Goal: Information Seeking & Learning: Learn about a topic

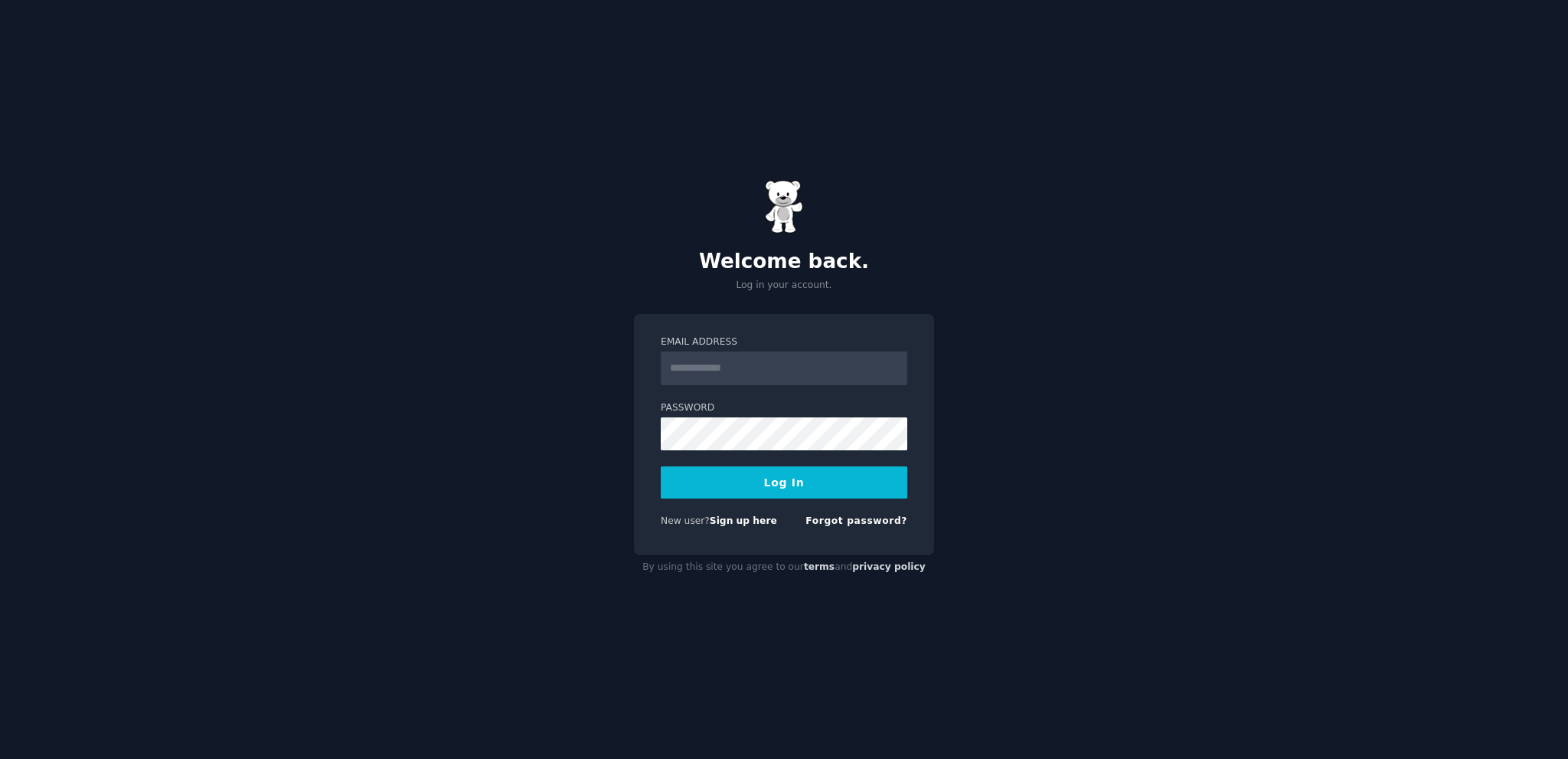
click at [722, 360] on input "Email Address" at bounding box center [784, 368] width 247 height 33
type input "**********"
click at [1056, 243] on div "**********" at bounding box center [784, 379] width 1568 height 759
click at [825, 483] on button "Log In" at bounding box center [784, 483] width 247 height 32
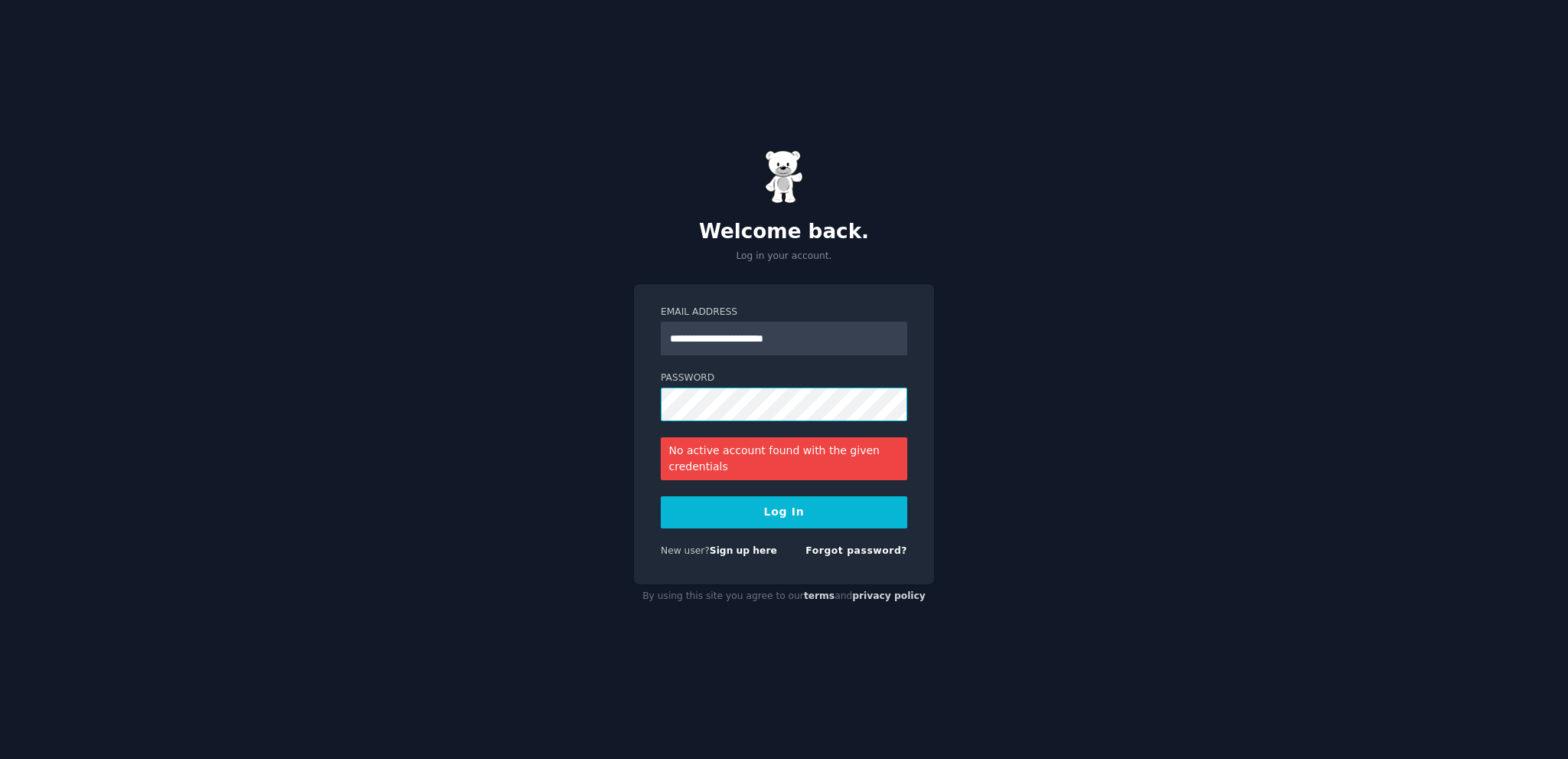
click at [599, 394] on div "**********" at bounding box center [784, 379] width 1568 height 759
click at [734, 506] on button "Log In" at bounding box center [784, 512] width 247 height 32
click at [576, 403] on div "**********" at bounding box center [784, 379] width 1568 height 759
click at [767, 503] on button "Log In" at bounding box center [784, 512] width 247 height 32
click at [843, 555] on link "Forgot password?" at bounding box center [856, 549] width 102 height 10
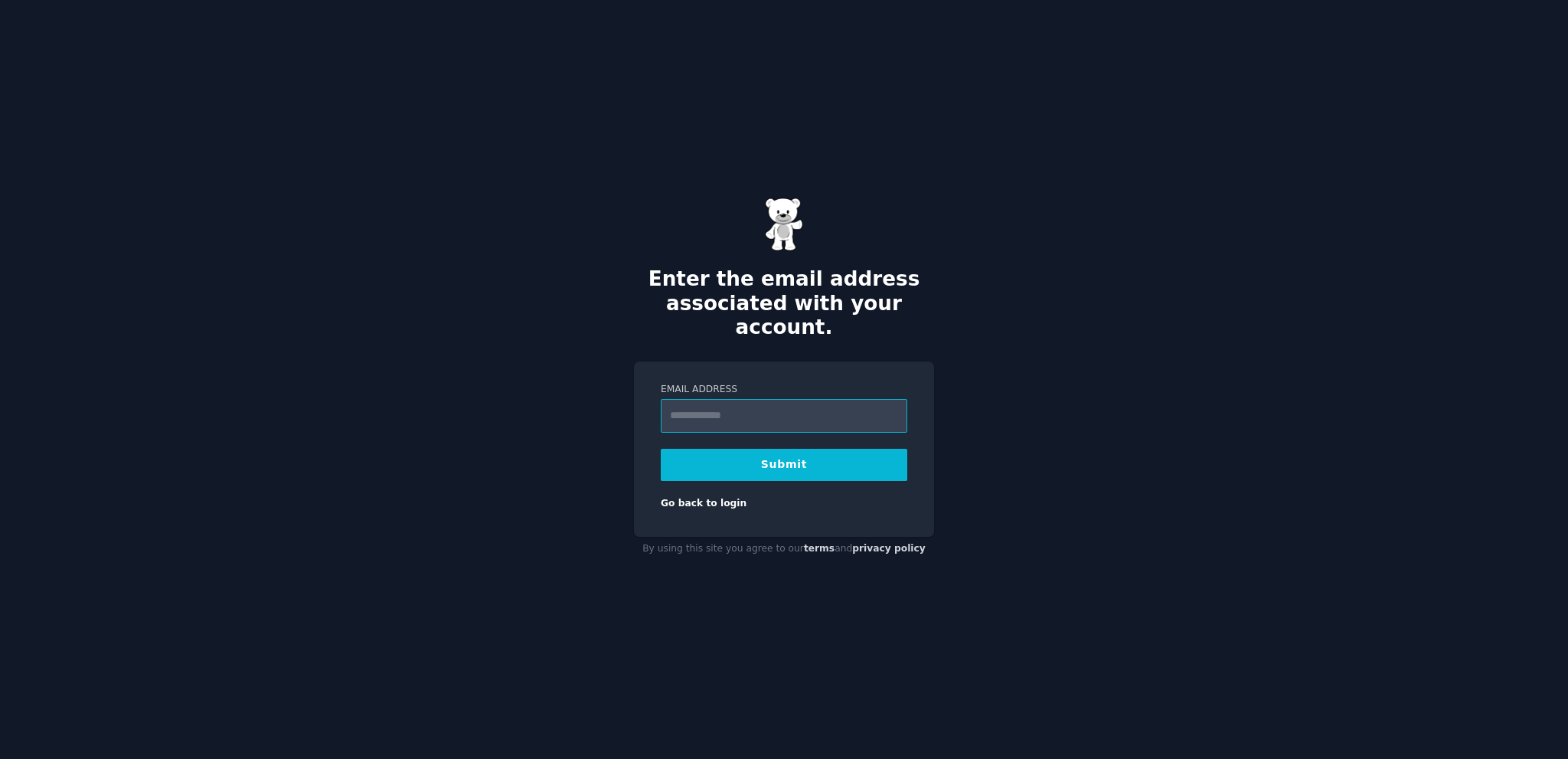
click at [803, 409] on input "Email Address" at bounding box center [784, 415] width 247 height 33
type input "**********"
click at [795, 467] on button "Submit" at bounding box center [784, 465] width 247 height 32
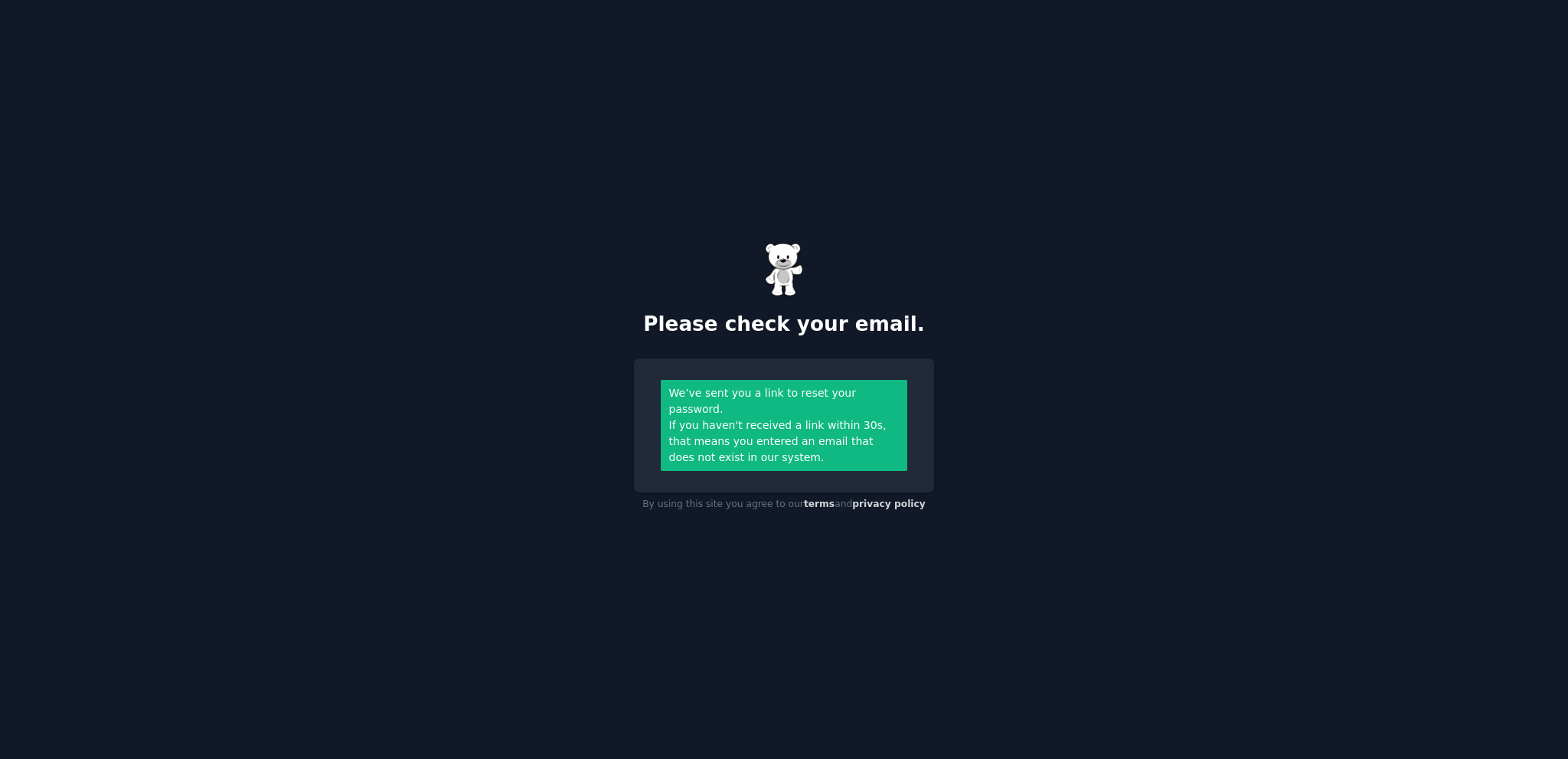
click at [1018, 405] on div "Please check your email. We’ve sent you a link to reset your password. If you h…" at bounding box center [784, 379] width 1568 height 759
click at [781, 400] on div "We’ve sent you a link to reset your password." at bounding box center [785, 401] width 231 height 32
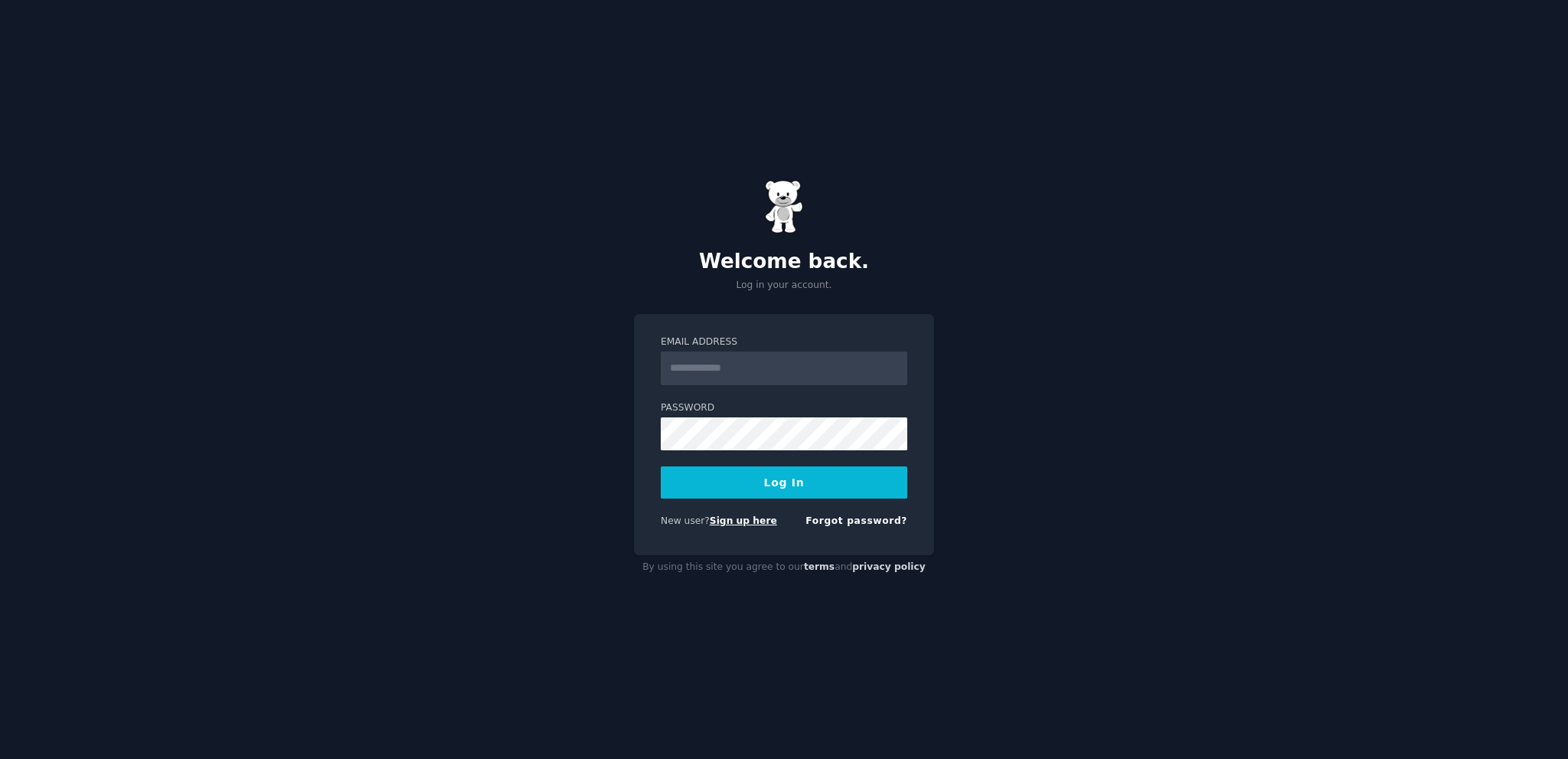
click at [754, 517] on link "Sign up here" at bounding box center [743, 520] width 68 height 10
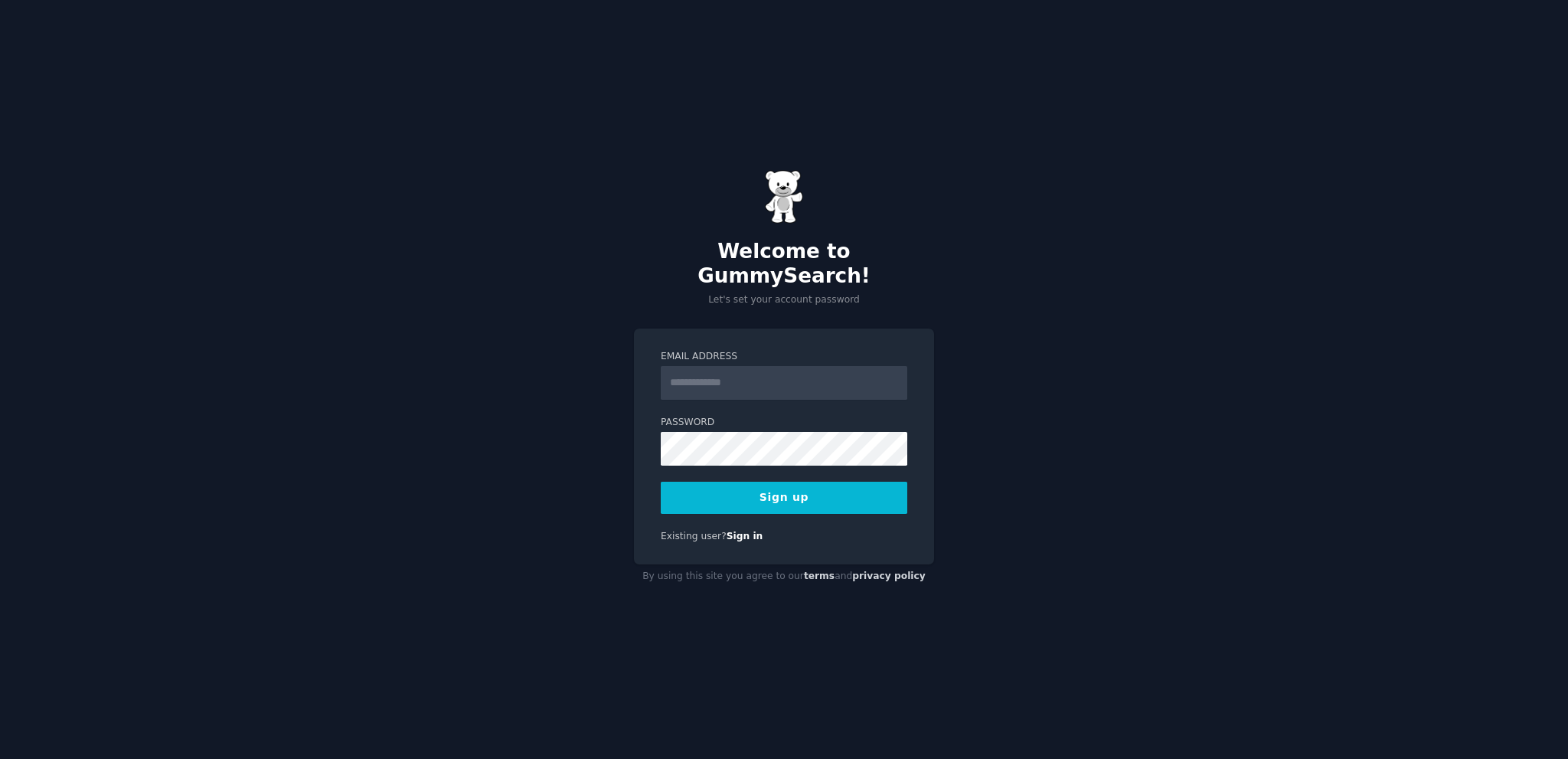
click at [735, 374] on input "Email Address" at bounding box center [784, 382] width 247 height 33
type input "**********"
click at [705, 482] on button "Sign up" at bounding box center [784, 498] width 247 height 32
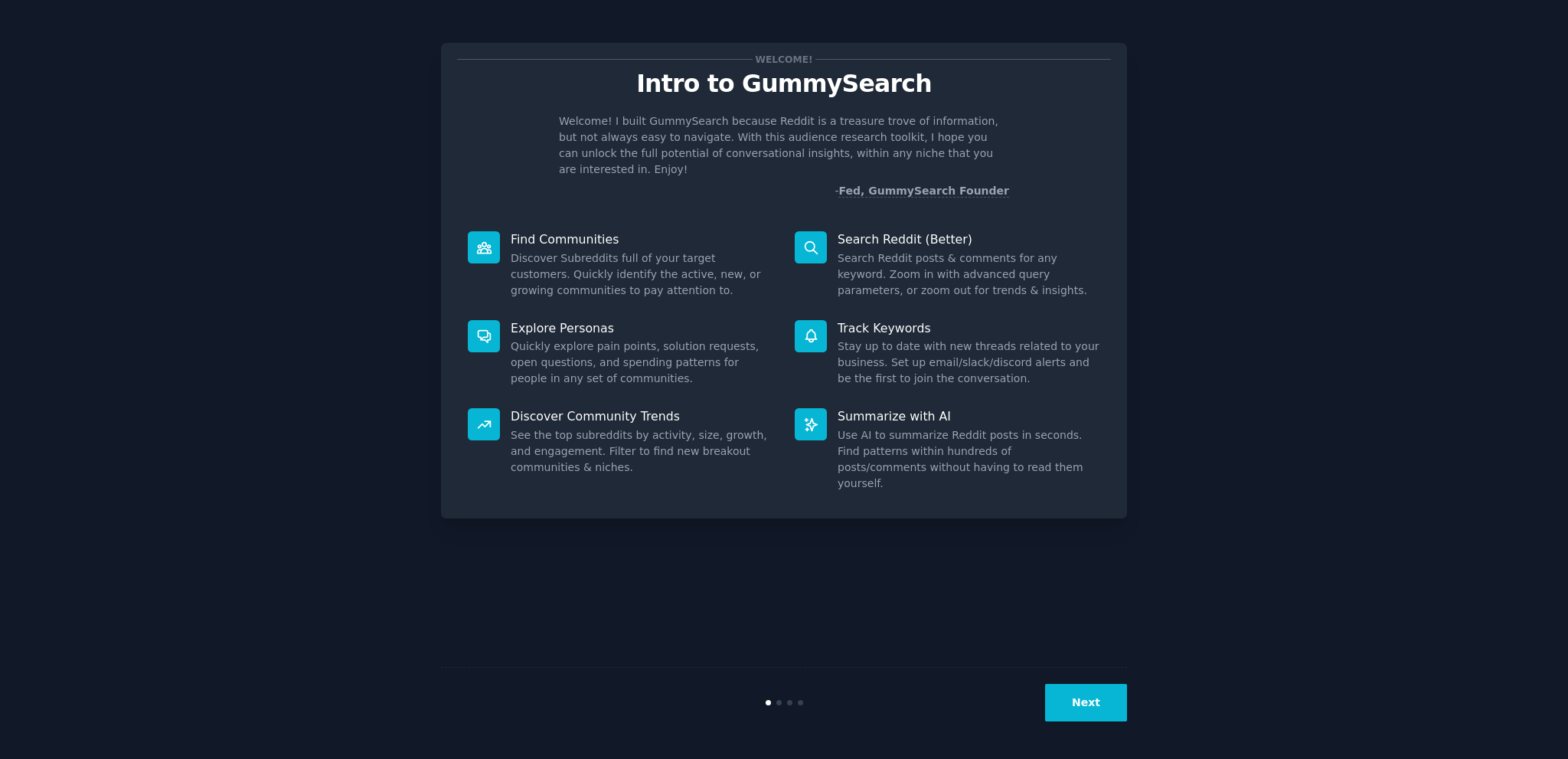
click at [1099, 716] on button "Next" at bounding box center [1086, 702] width 82 height 37
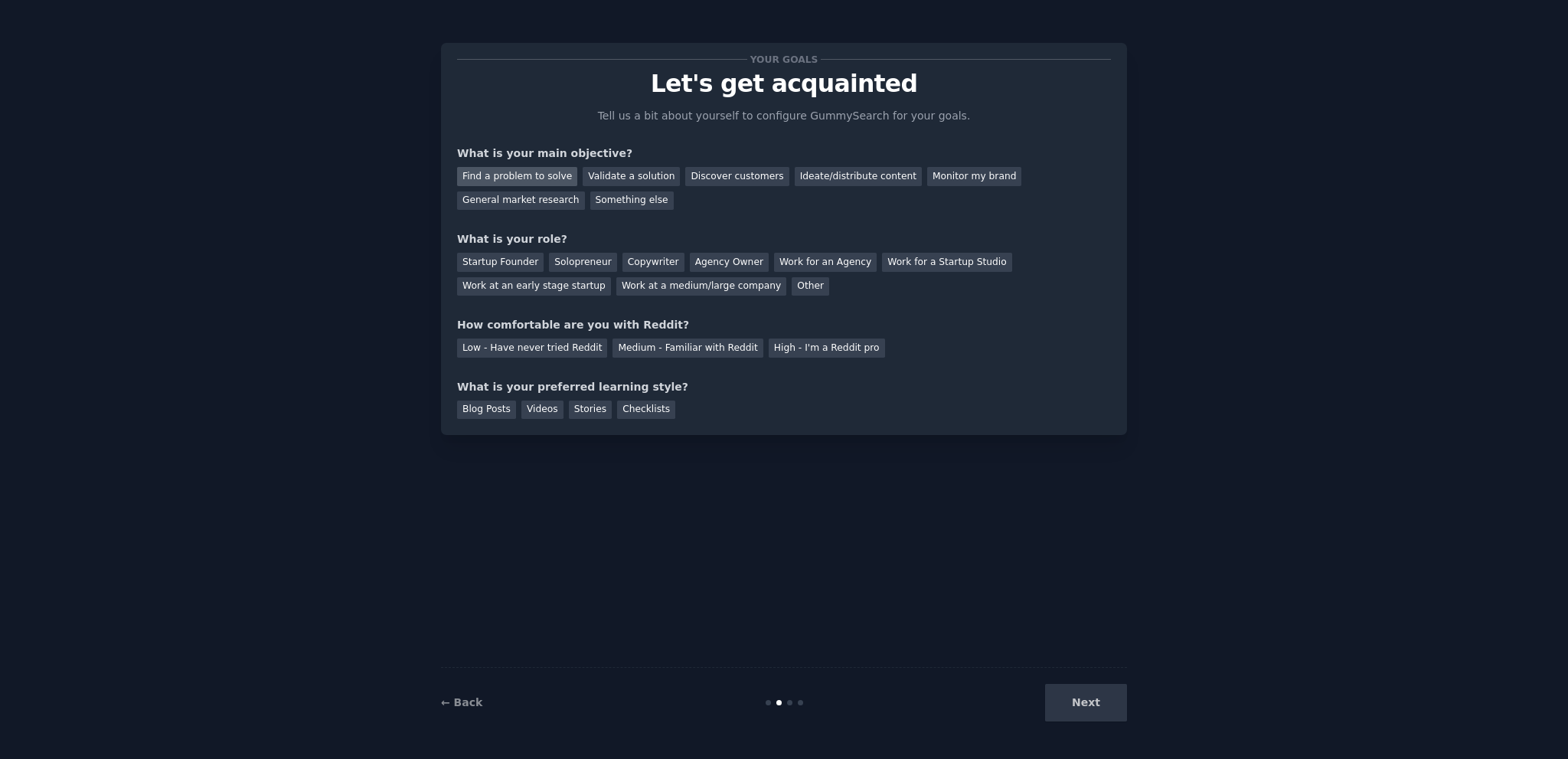
click at [533, 180] on div "Find a problem to solve" at bounding box center [517, 176] width 120 height 19
click at [632, 185] on div "Validate a solution" at bounding box center [632, 176] width 97 height 19
click at [524, 177] on div "Find a problem to solve" at bounding box center [517, 176] width 120 height 19
click at [746, 178] on div "Discover customers" at bounding box center [737, 176] width 104 height 19
click at [799, 258] on div "Work for an Agency" at bounding box center [826, 262] width 103 height 19
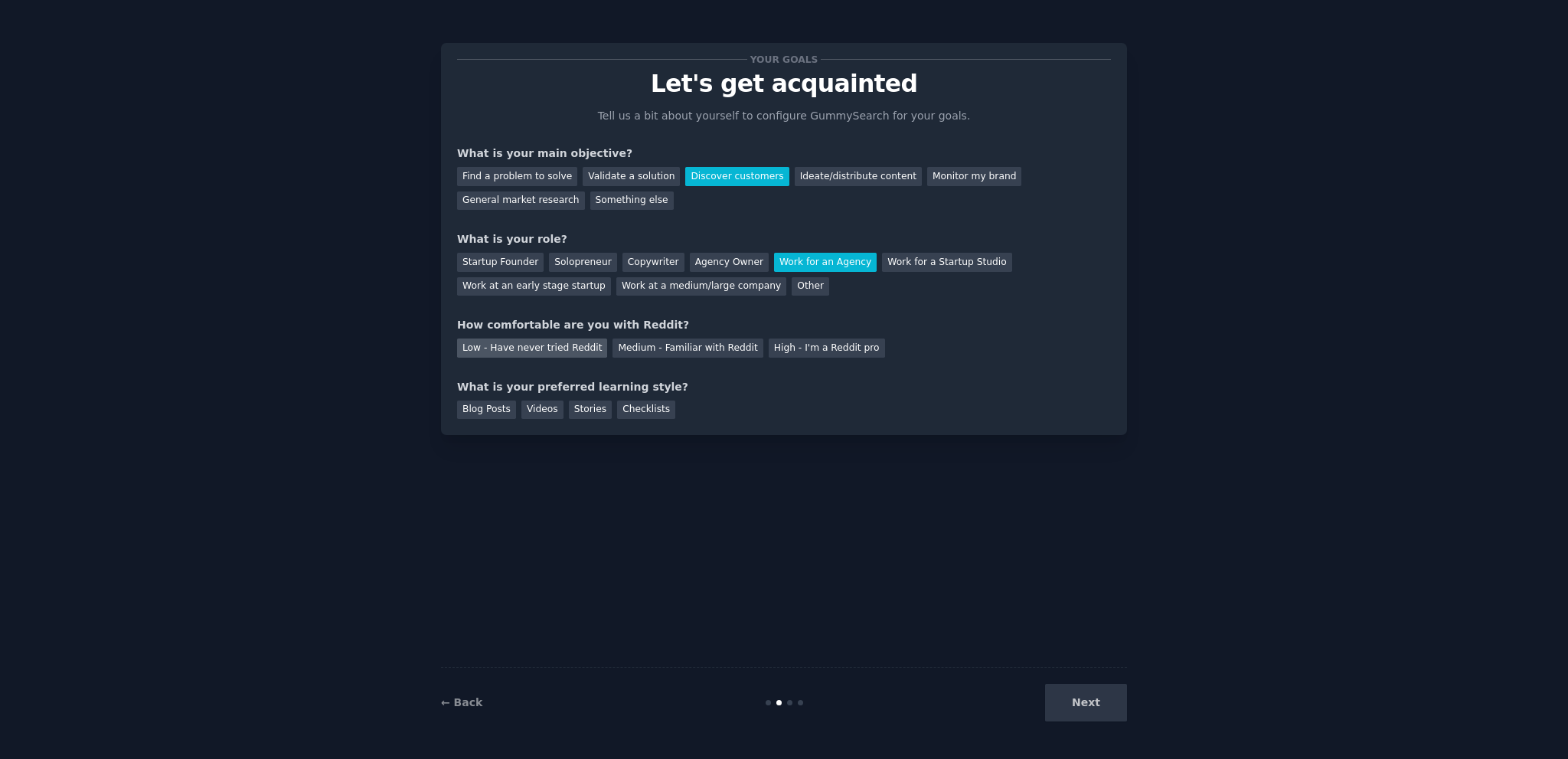
click at [486, 346] on div "Low - Have never tried Reddit" at bounding box center [533, 348] width 151 height 19
click at [690, 339] on div "Medium - Familiar with Reddit" at bounding box center [688, 348] width 151 height 19
click at [481, 412] on div "Blog Posts" at bounding box center [487, 409] width 59 height 19
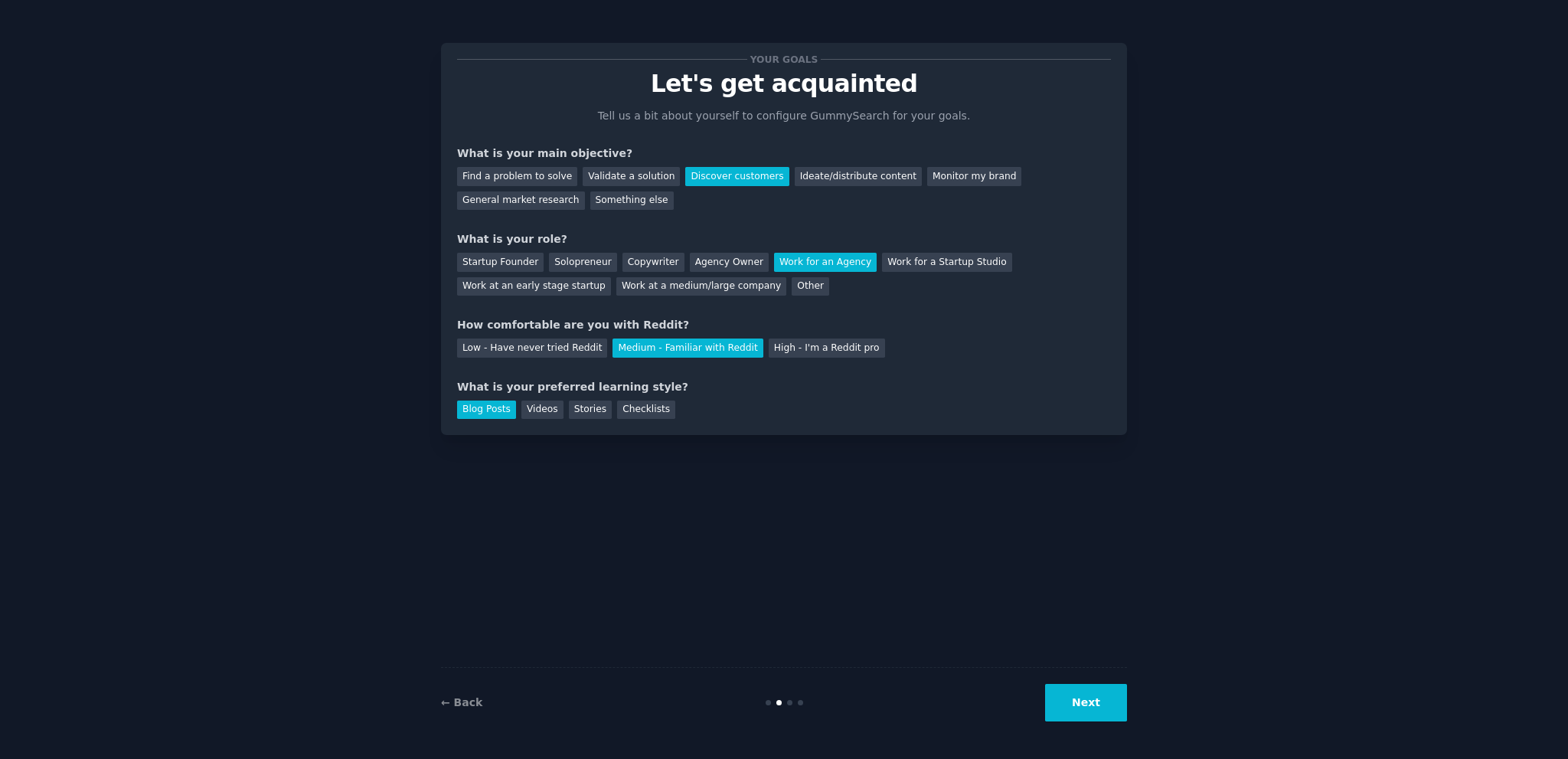
click at [1088, 704] on button "Next" at bounding box center [1086, 702] width 82 height 37
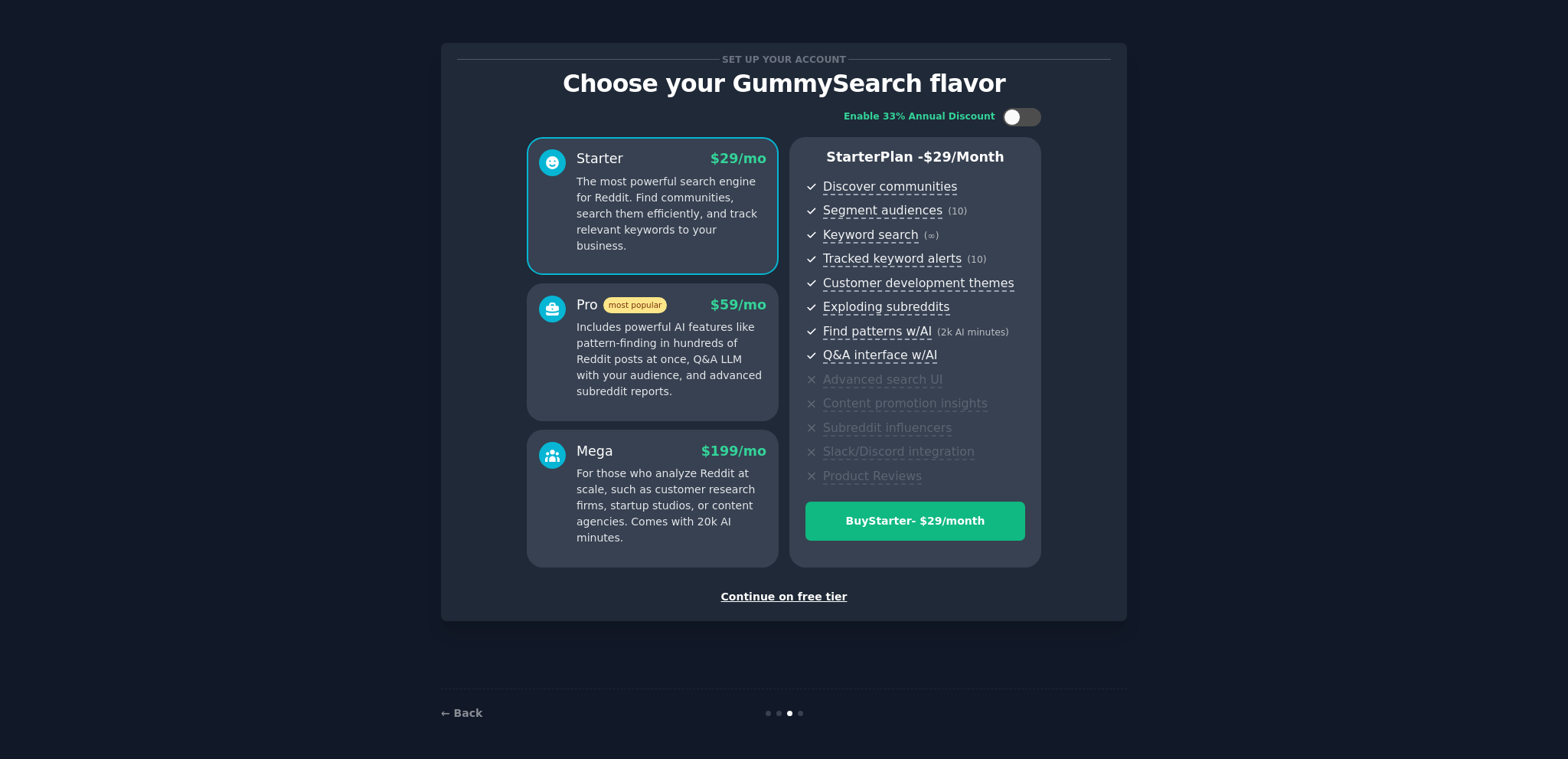
click at [778, 598] on div "Continue on free tier" at bounding box center [784, 596] width 654 height 16
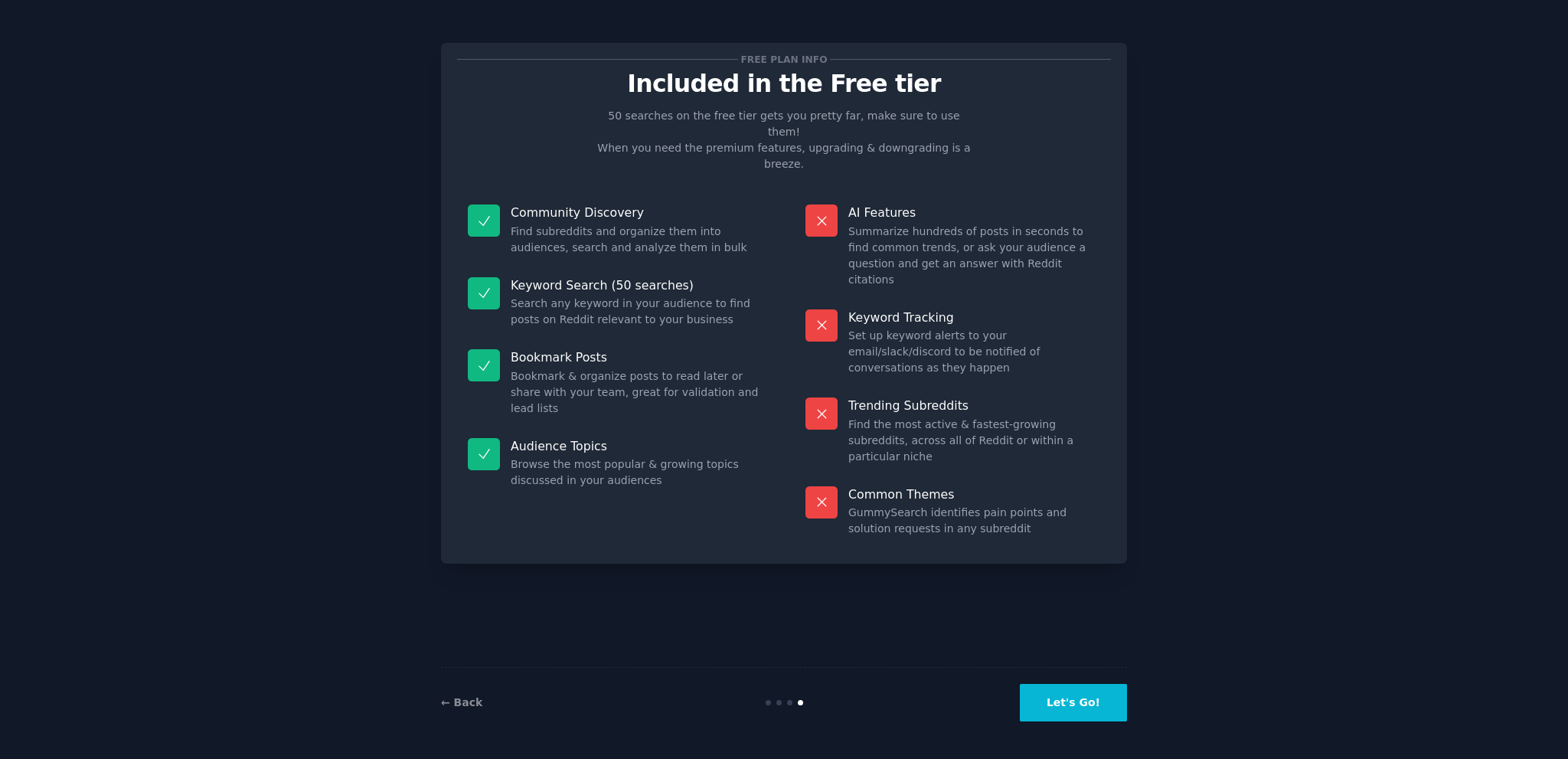
click at [1071, 710] on button "Let's Go!" at bounding box center [1074, 702] width 108 height 37
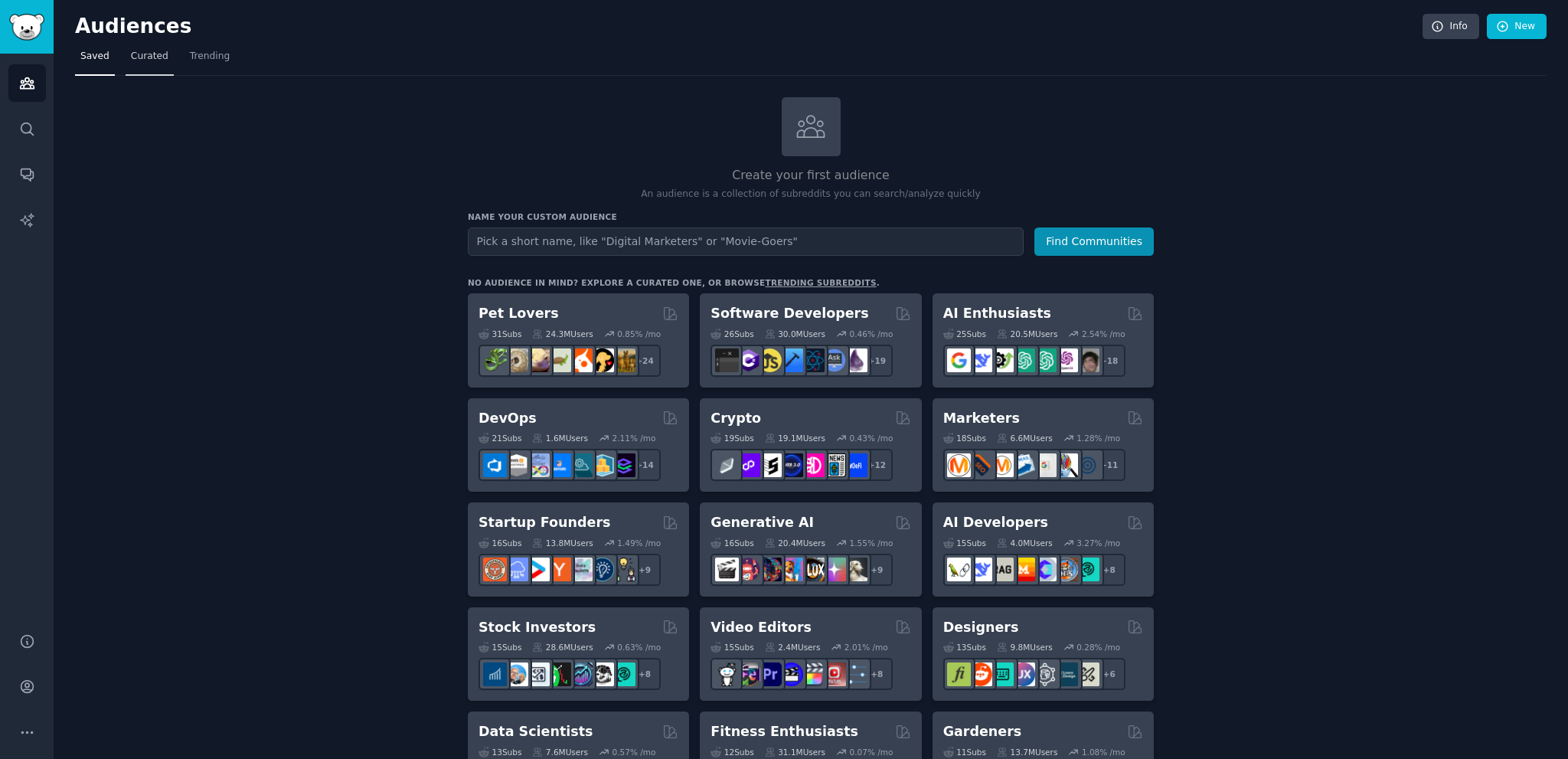
click at [157, 61] on span "Curated" at bounding box center [149, 56] width 37 height 13
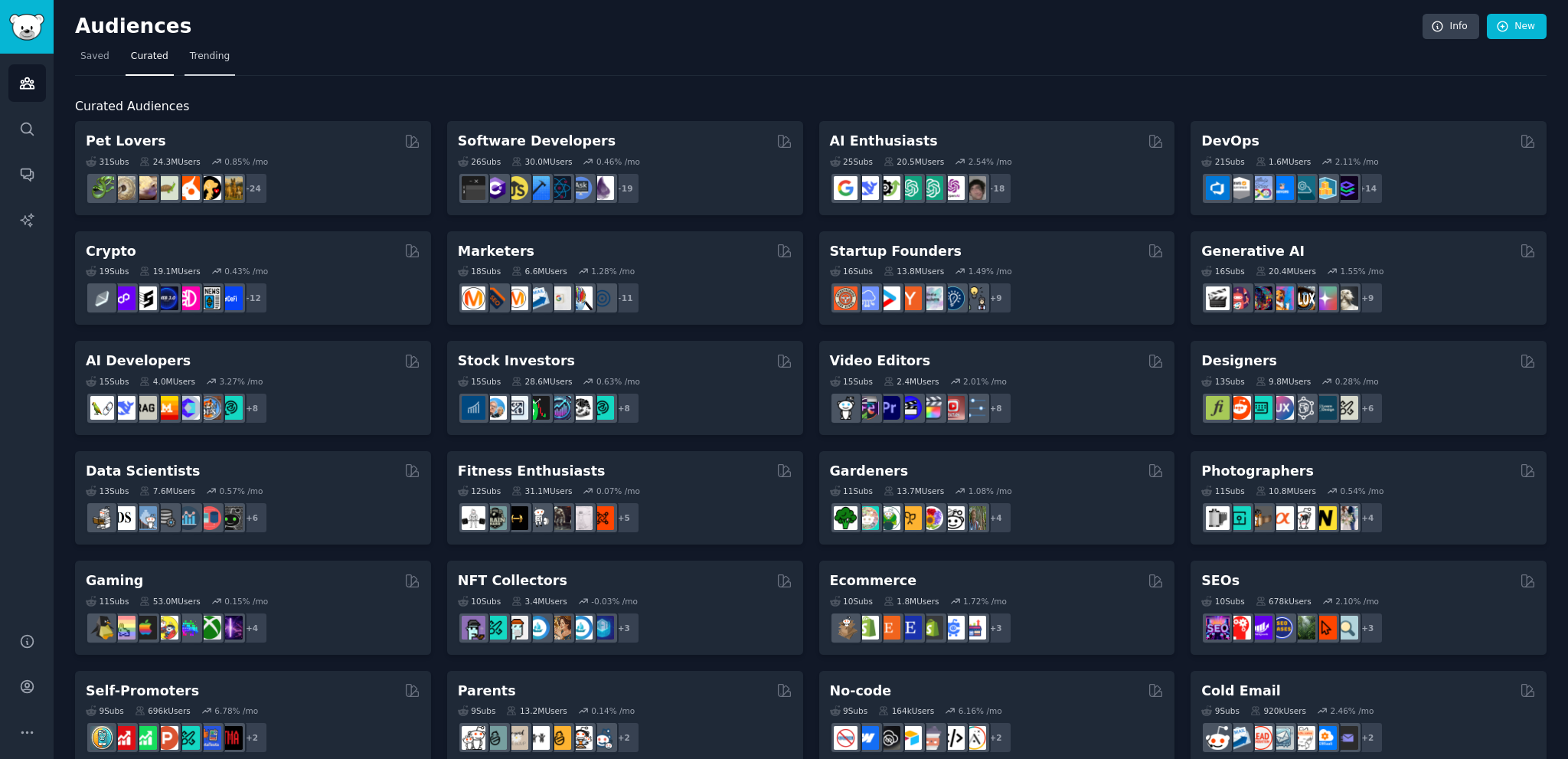
click at [207, 64] on link "Trending" at bounding box center [210, 60] width 50 height 31
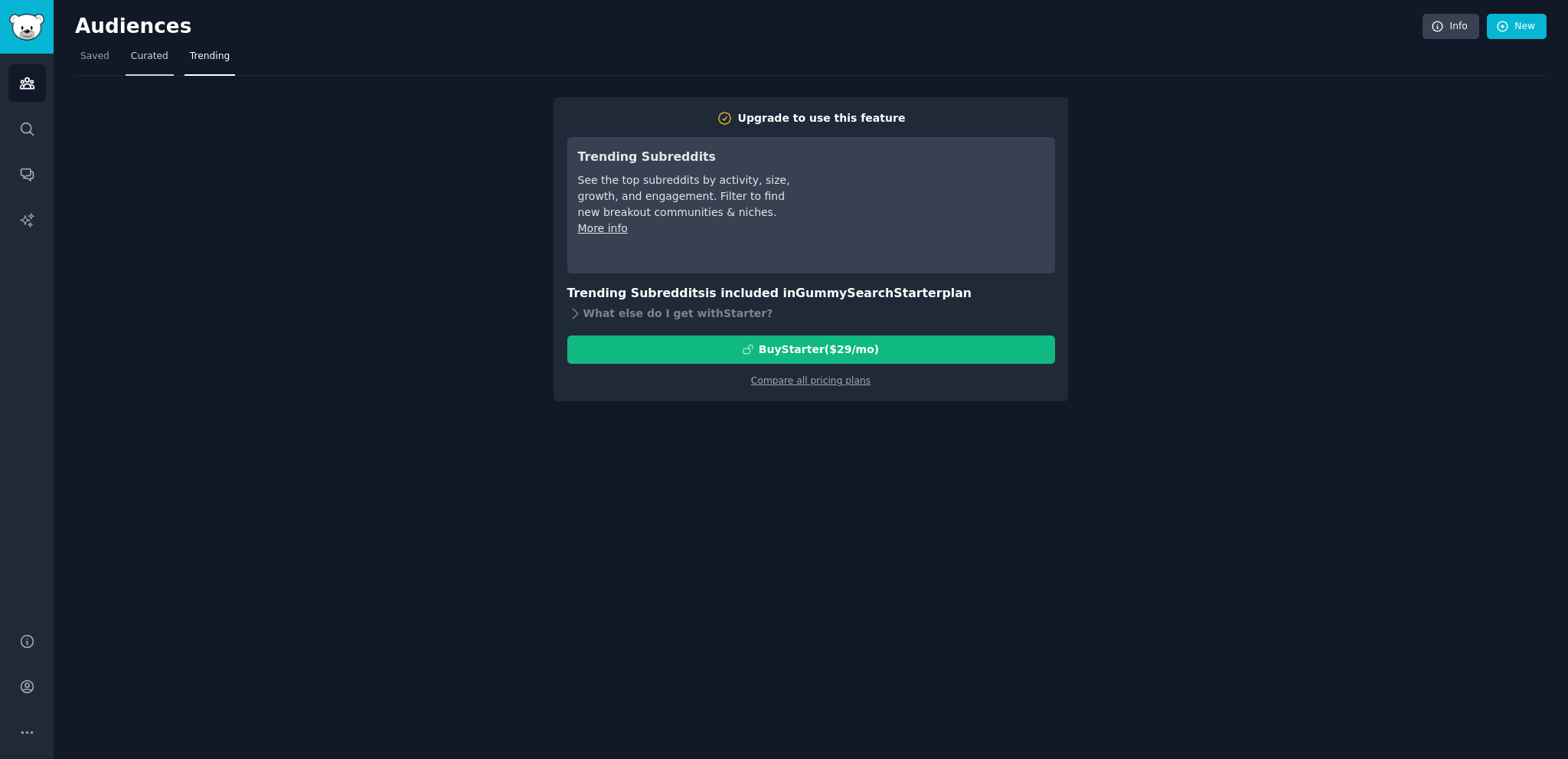
click at [153, 64] on link "Curated" at bounding box center [150, 60] width 49 height 31
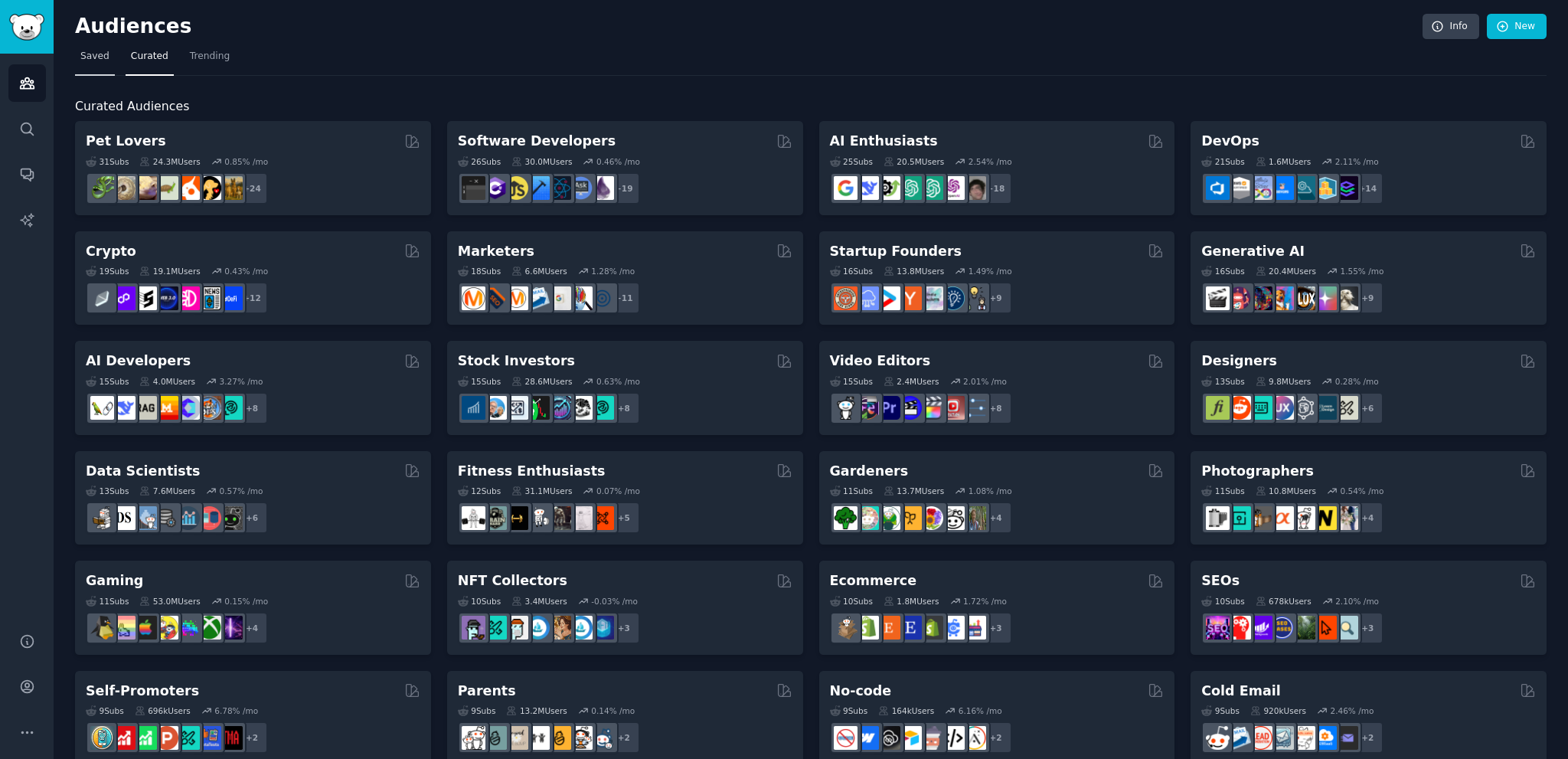
click at [95, 61] on span "Saved" at bounding box center [94, 56] width 30 height 13
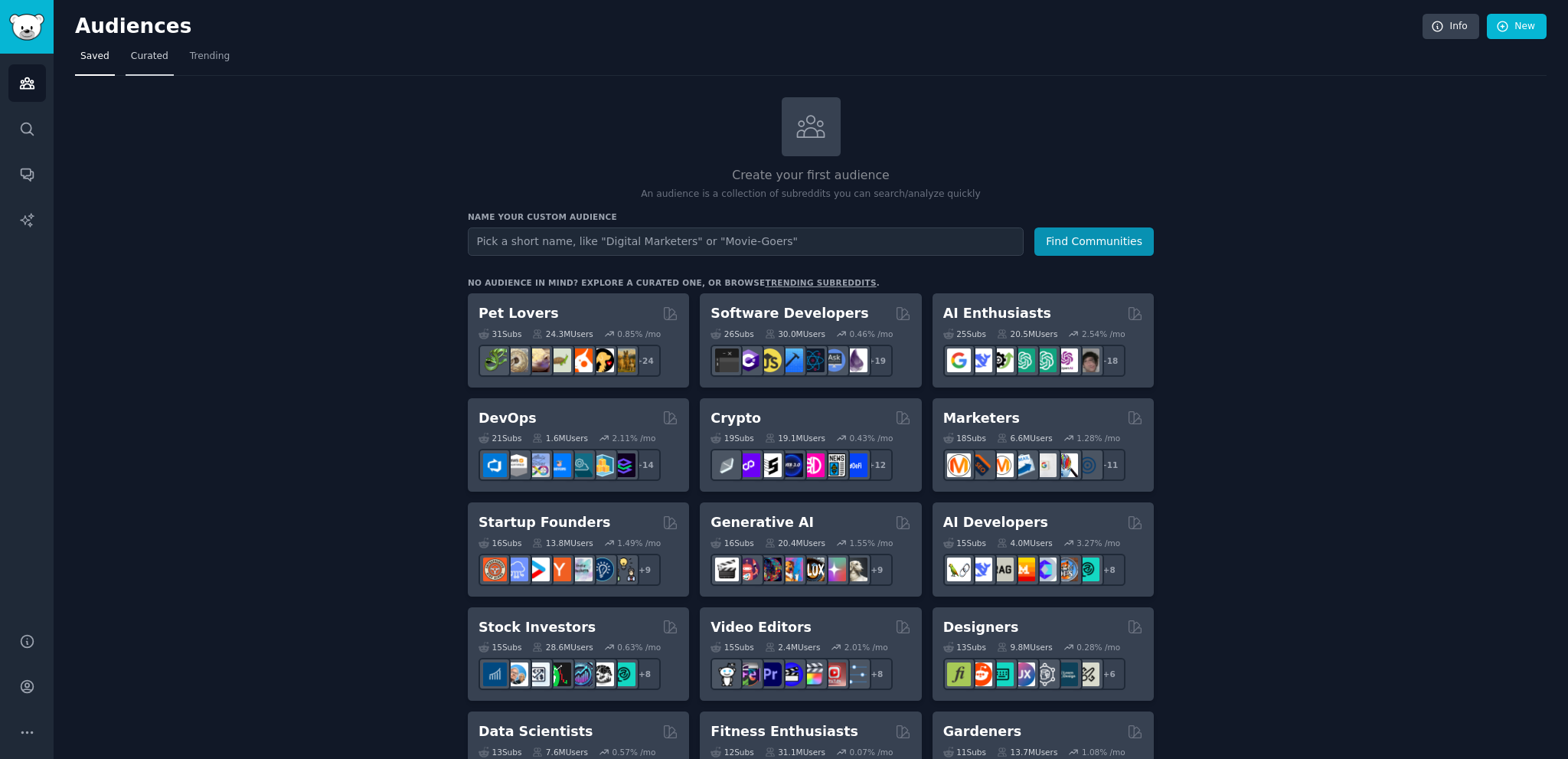
click at [148, 62] on span "Curated" at bounding box center [149, 56] width 37 height 13
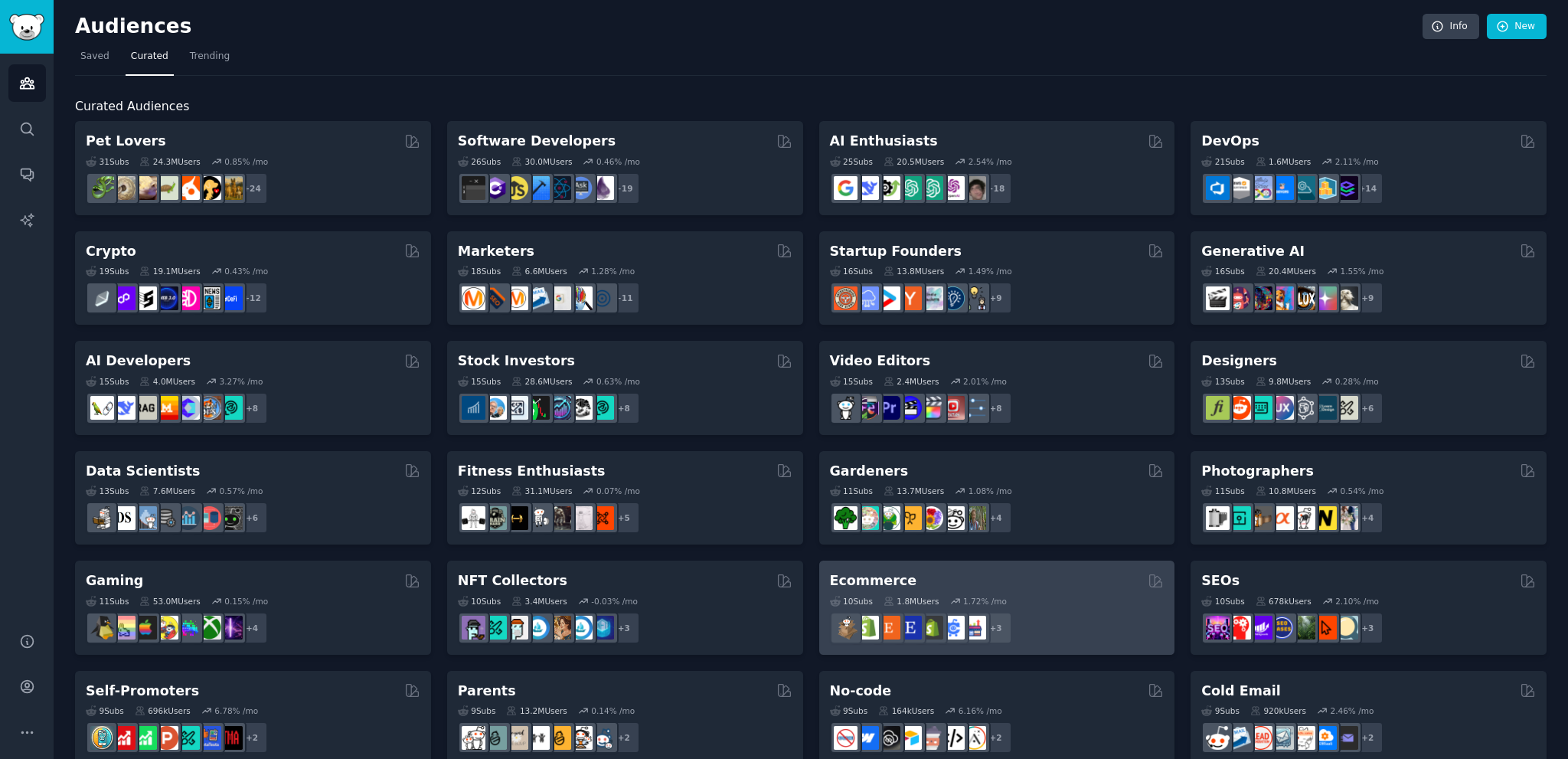
click at [939, 562] on div "Ecommerce 10 Sub s 1.8M Users 1.72 % /mo + 3" at bounding box center [997, 607] width 356 height 94
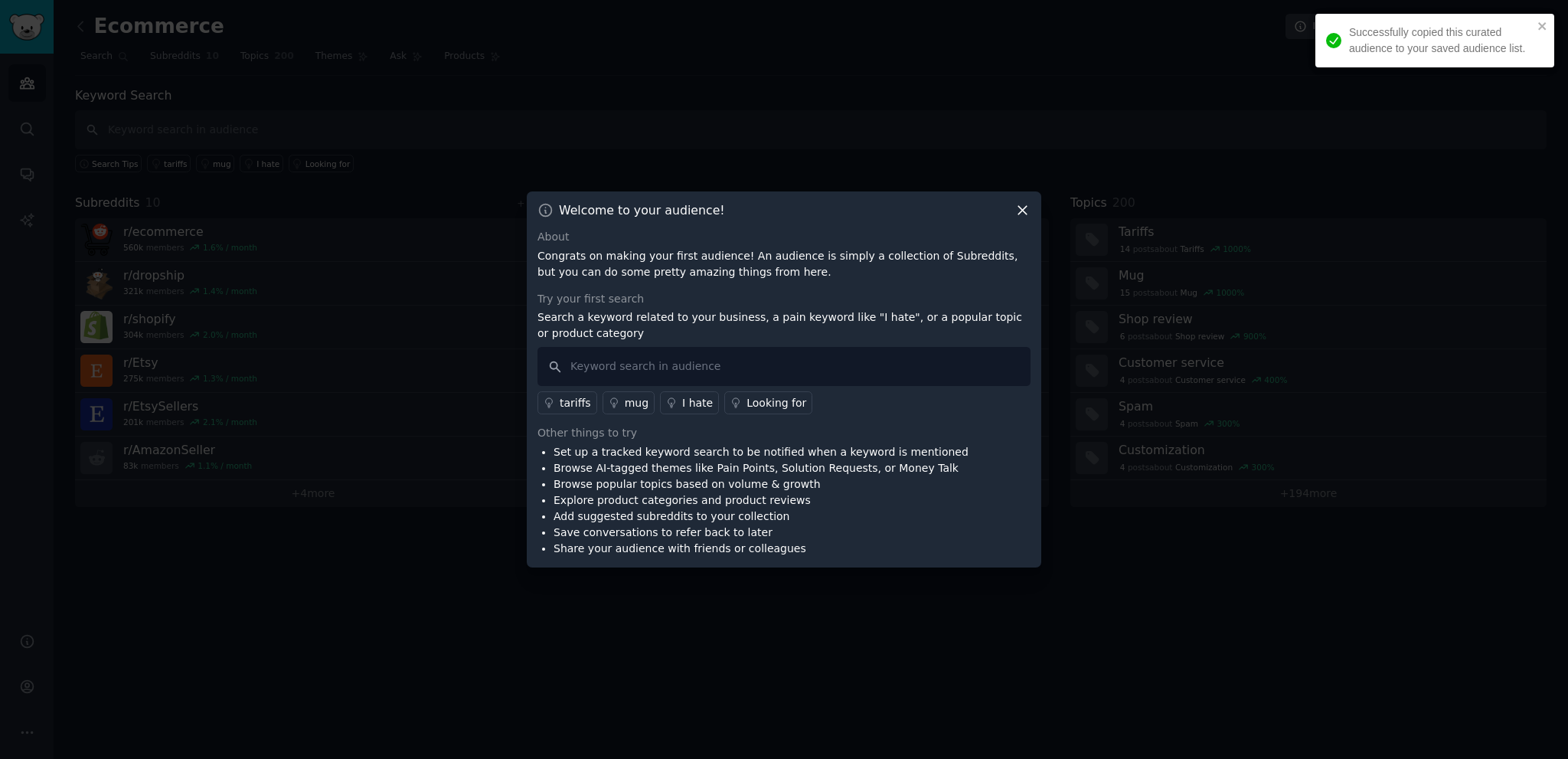
click at [1023, 209] on icon at bounding box center [1022, 210] width 9 height 9
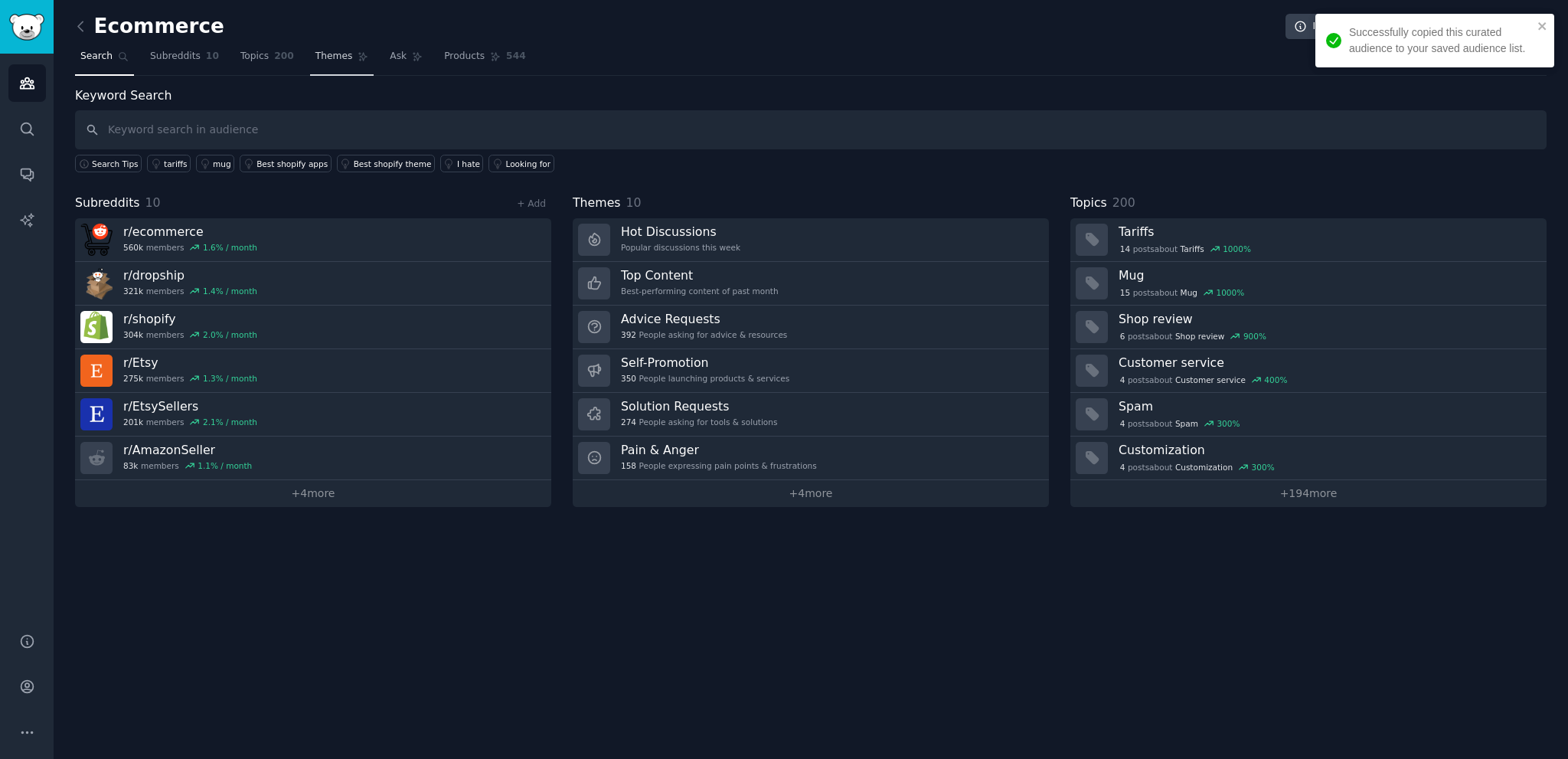
click at [325, 62] on span "Themes" at bounding box center [333, 56] width 37 height 13
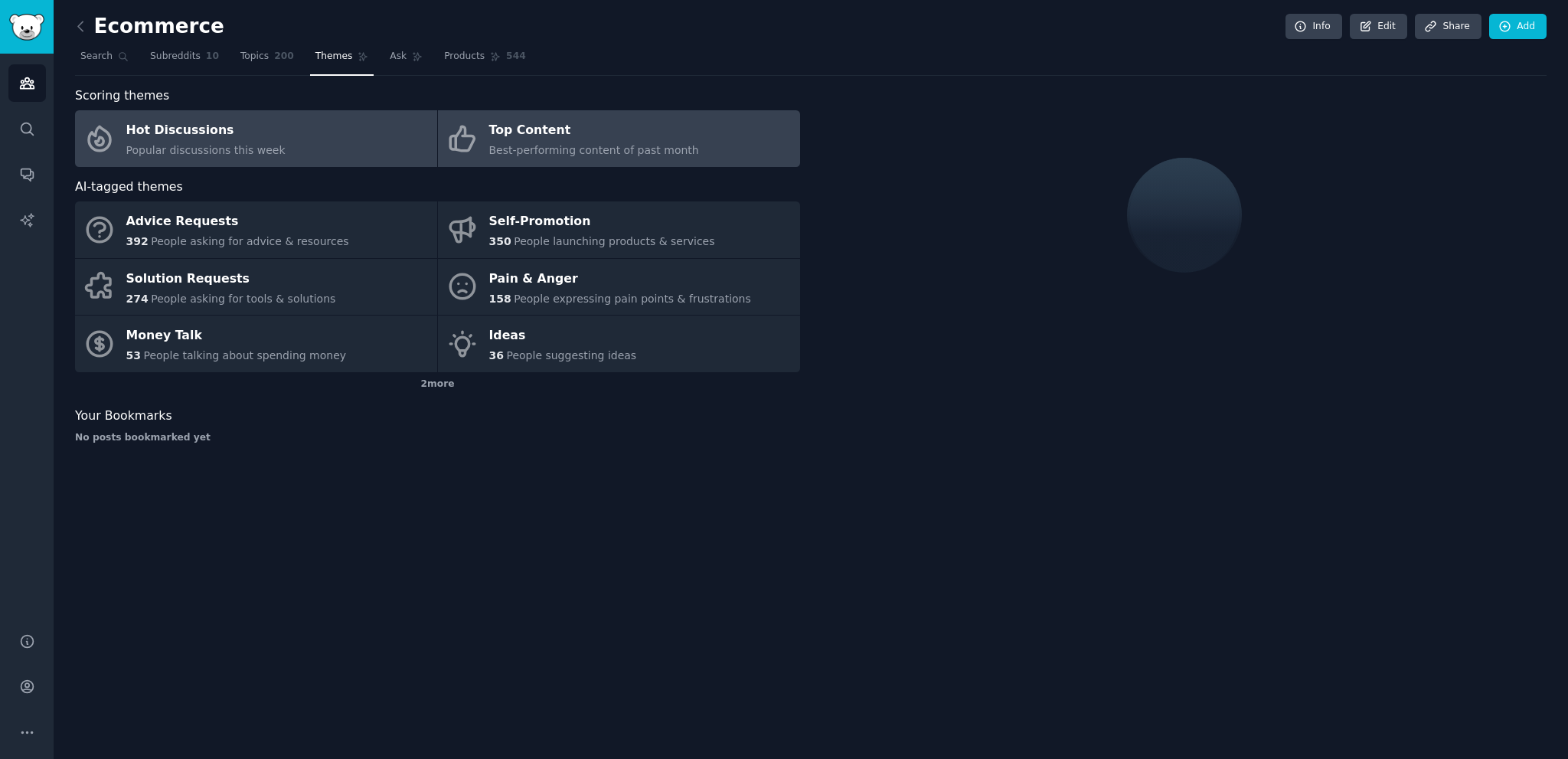
click at [527, 138] on div "Top Content" at bounding box center [594, 131] width 210 height 25
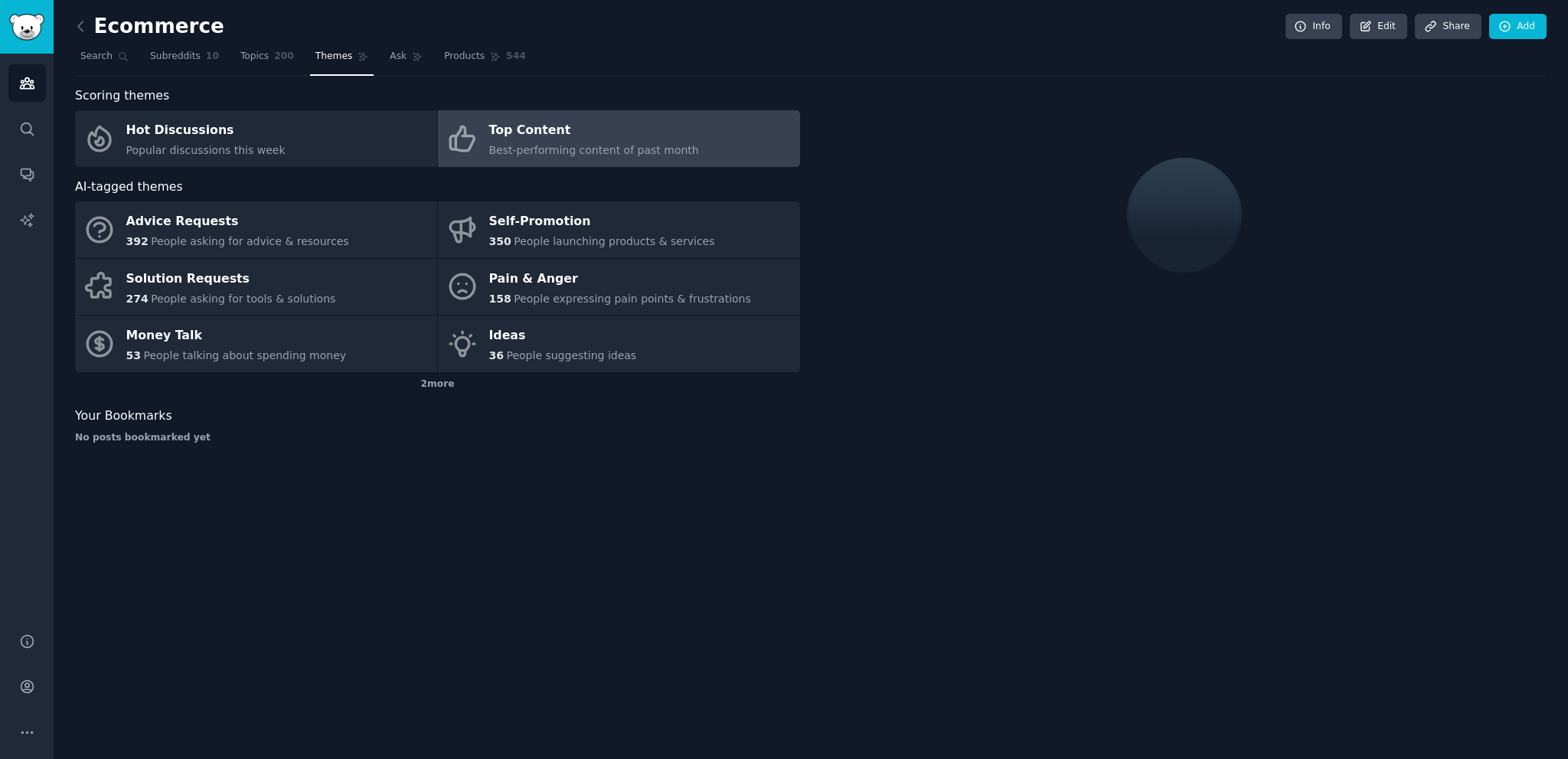
click at [588, 144] on span "Best-performing content of past month" at bounding box center [594, 150] width 210 height 12
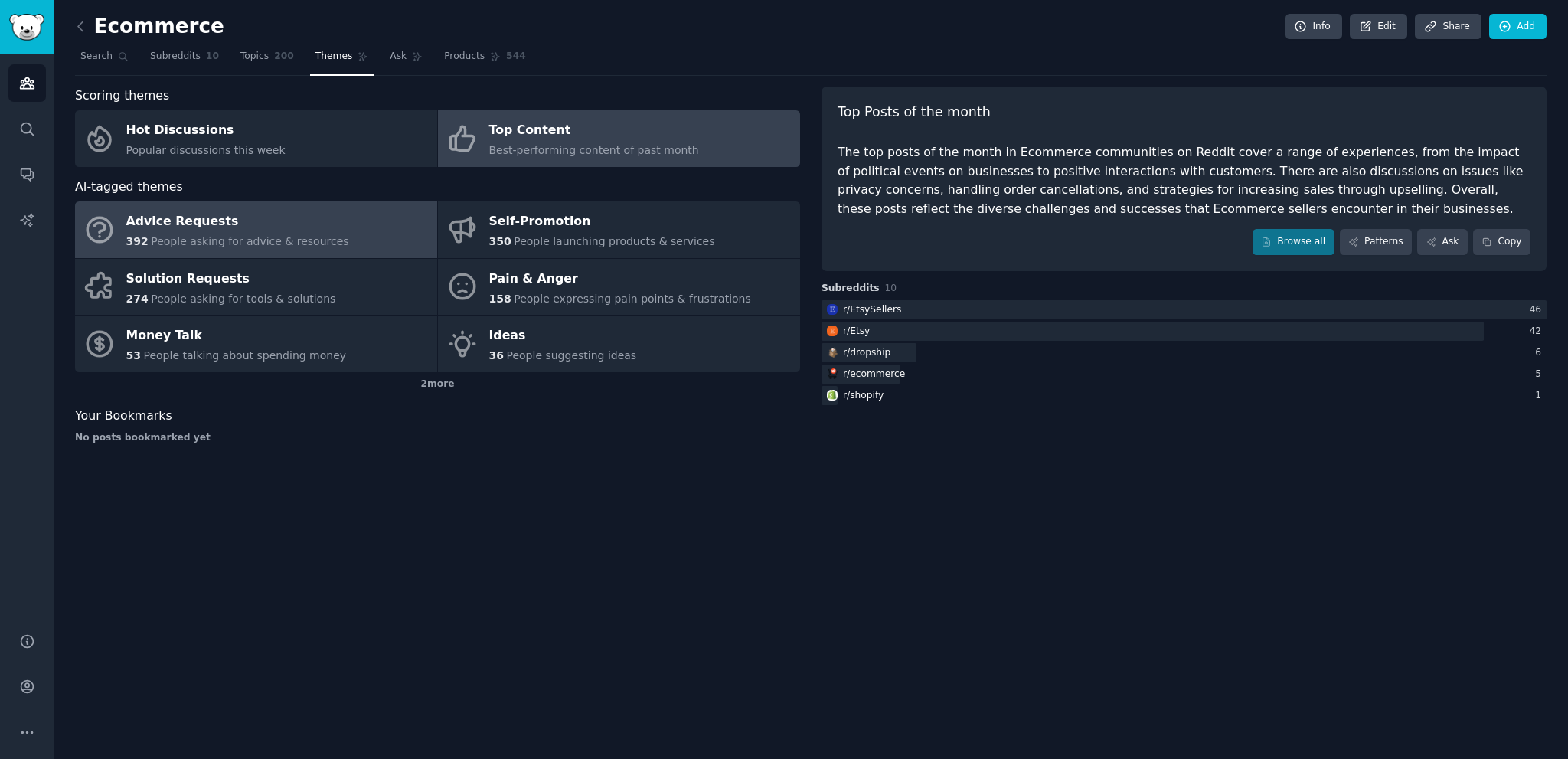
click at [271, 229] on div "Advice Requests" at bounding box center [238, 222] width 223 height 25
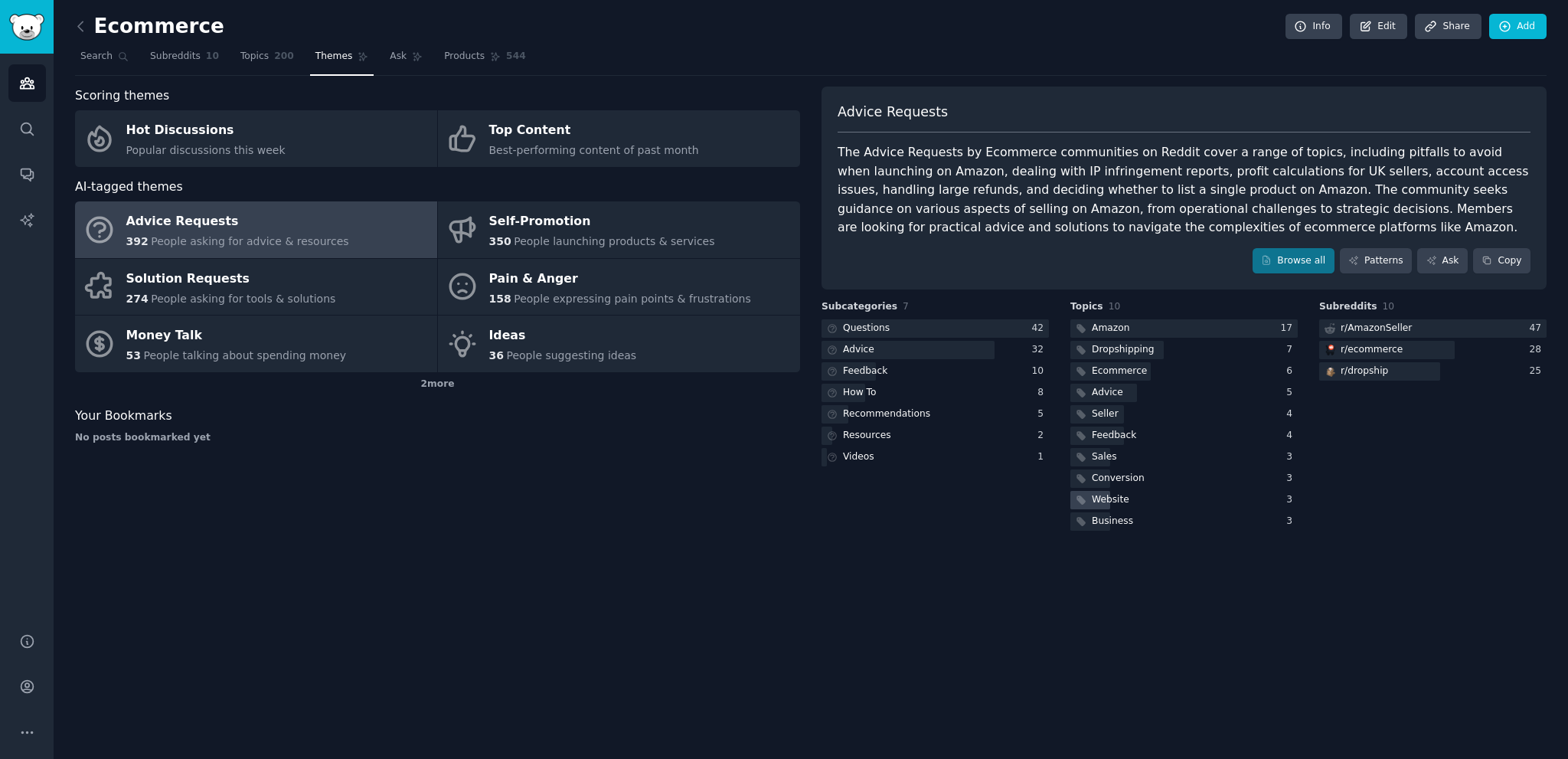
click at [1112, 499] on div "Website" at bounding box center [1110, 500] width 37 height 13
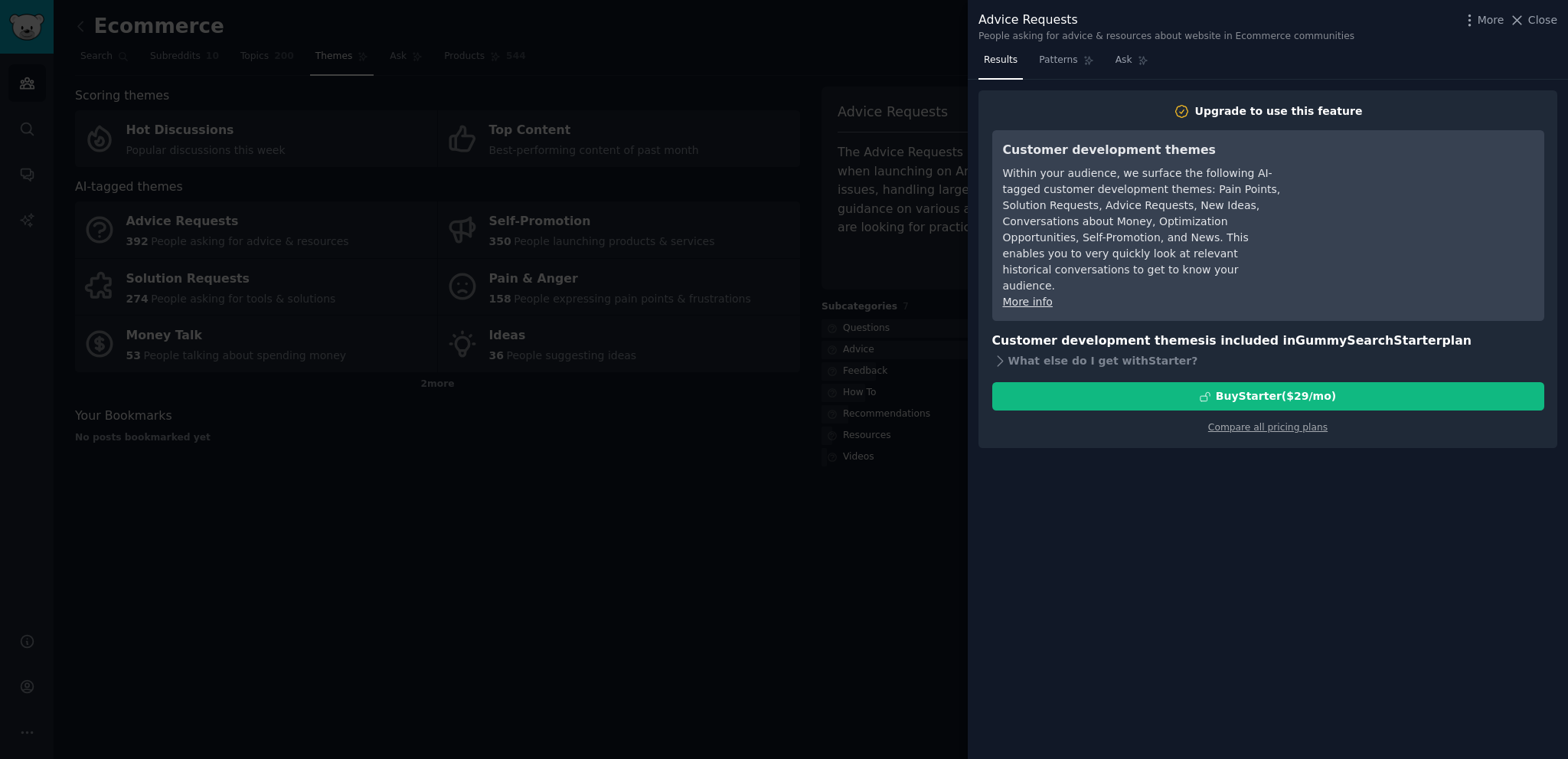
click at [696, 567] on div at bounding box center [784, 379] width 1568 height 759
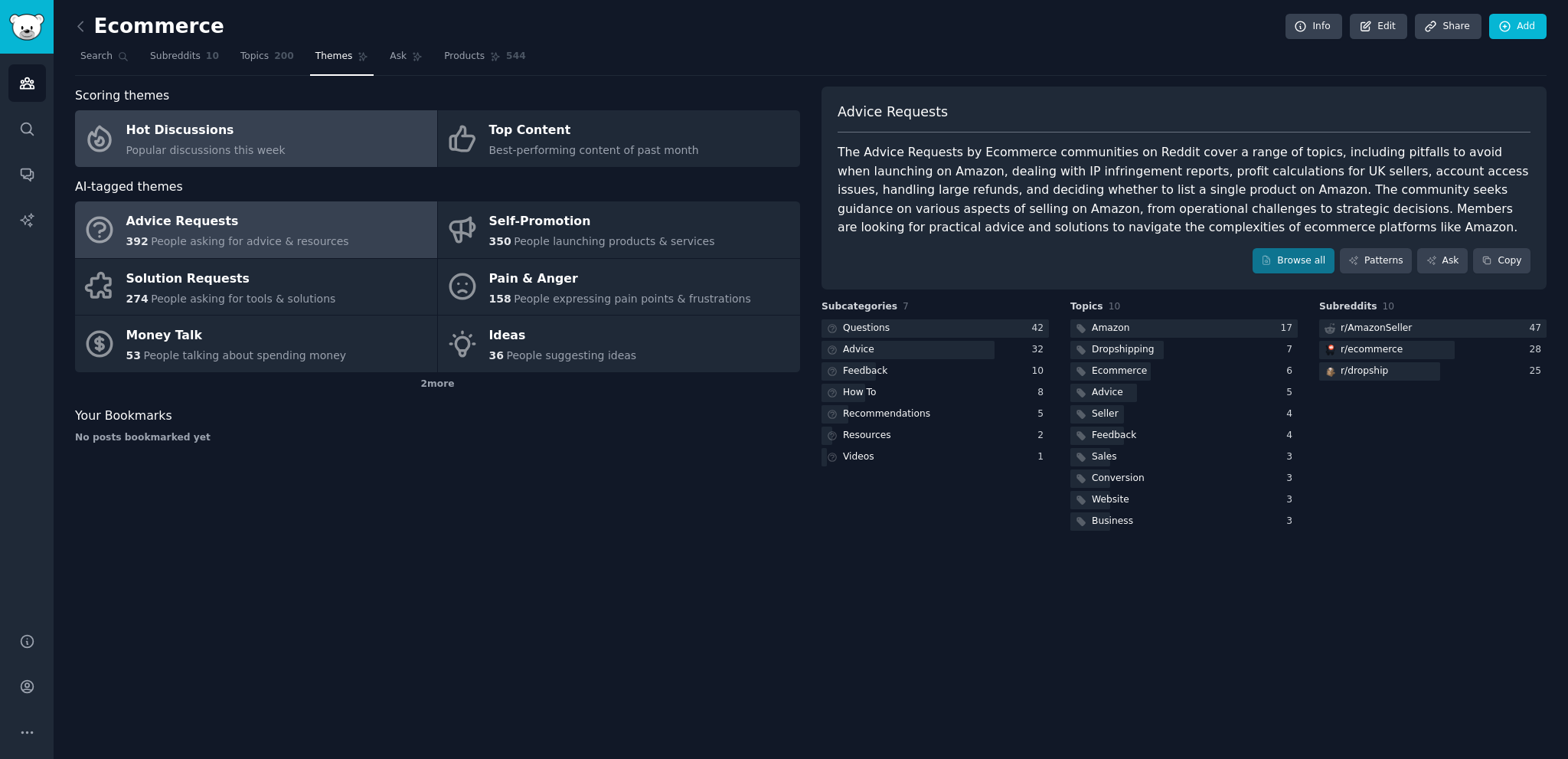
click at [232, 135] on div "Hot Discussions" at bounding box center [206, 131] width 159 height 25
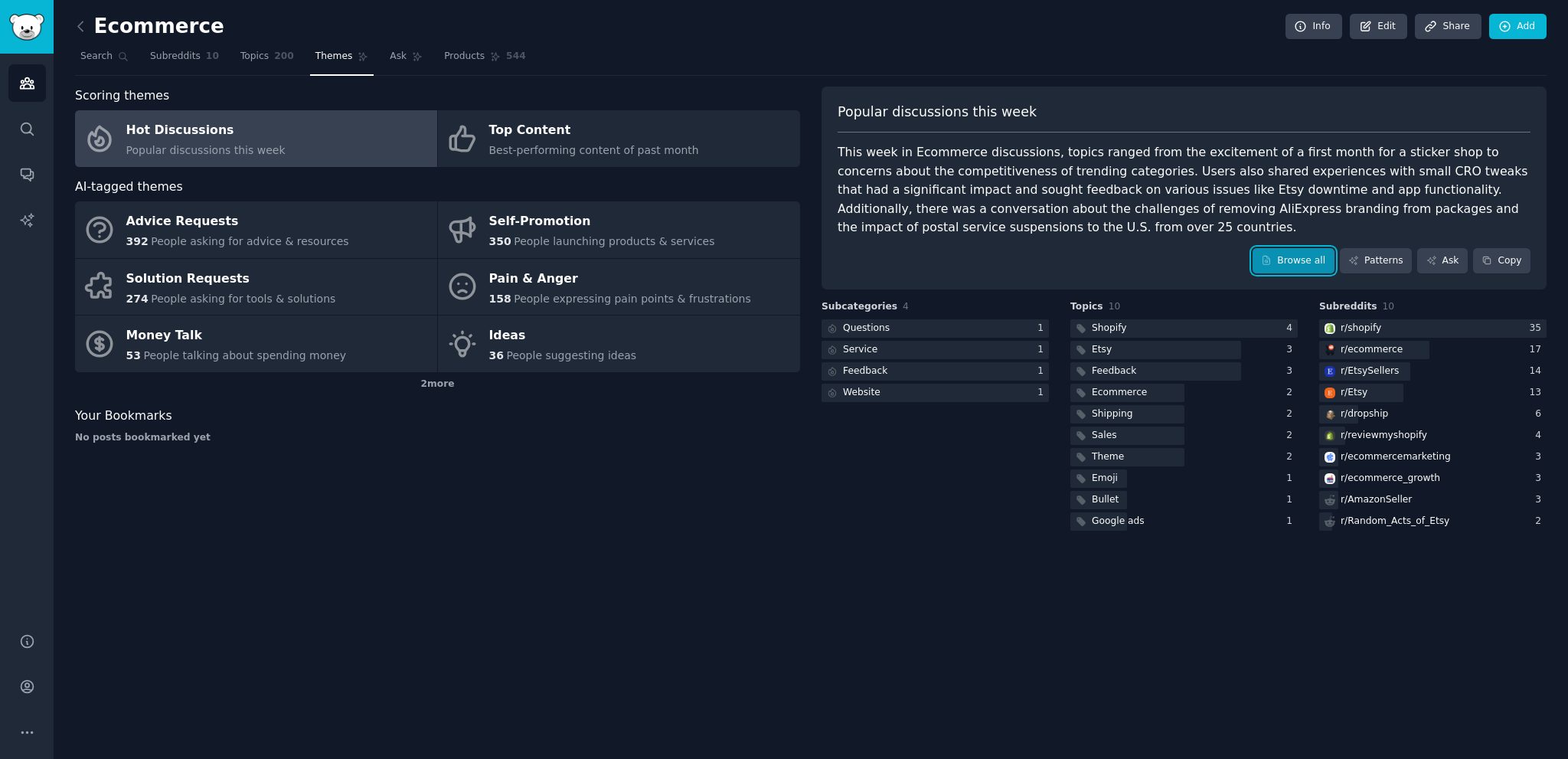
click at [1326, 260] on link "Browse all" at bounding box center [1294, 260] width 82 height 26
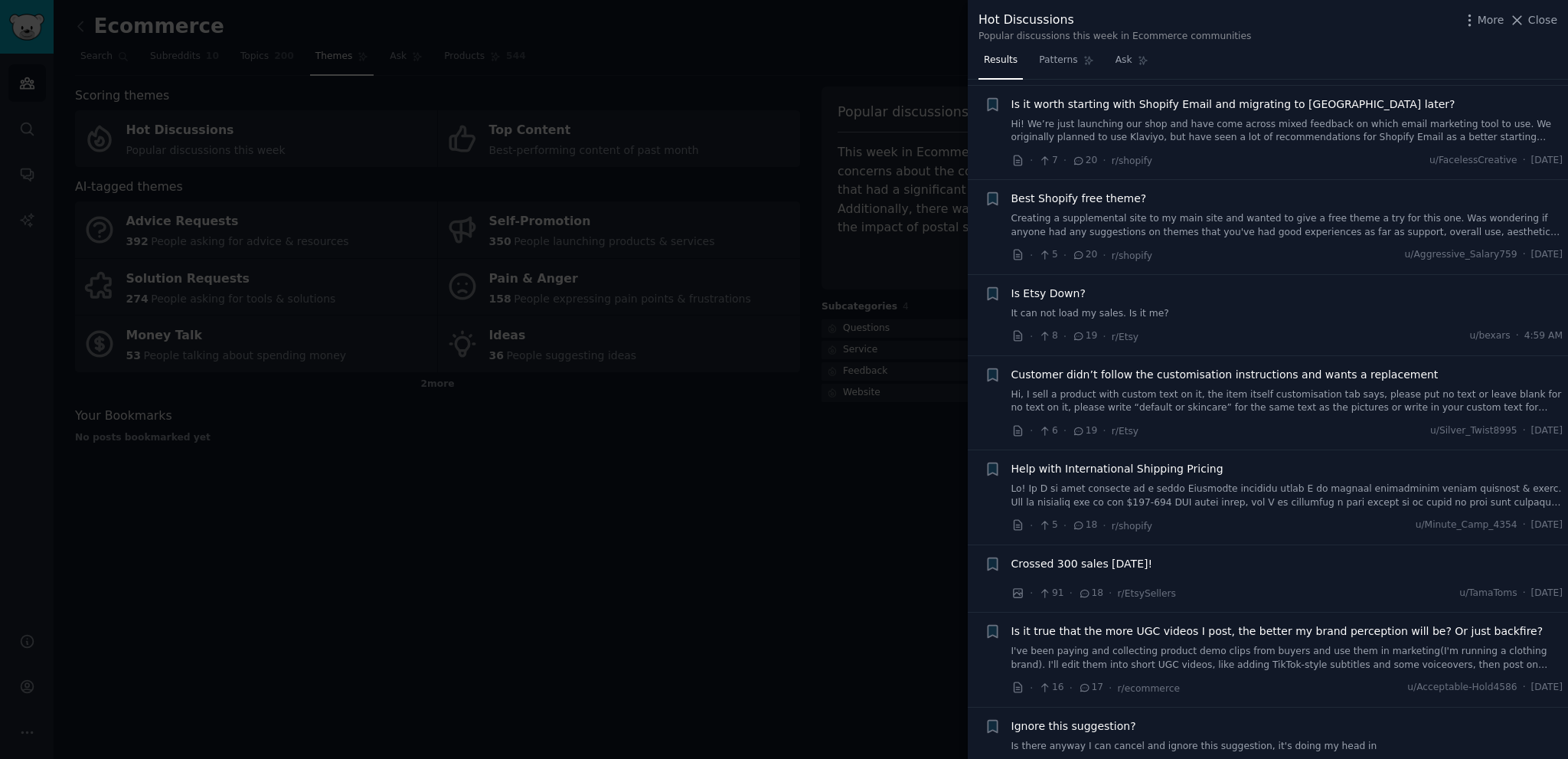
scroll to position [995, 0]
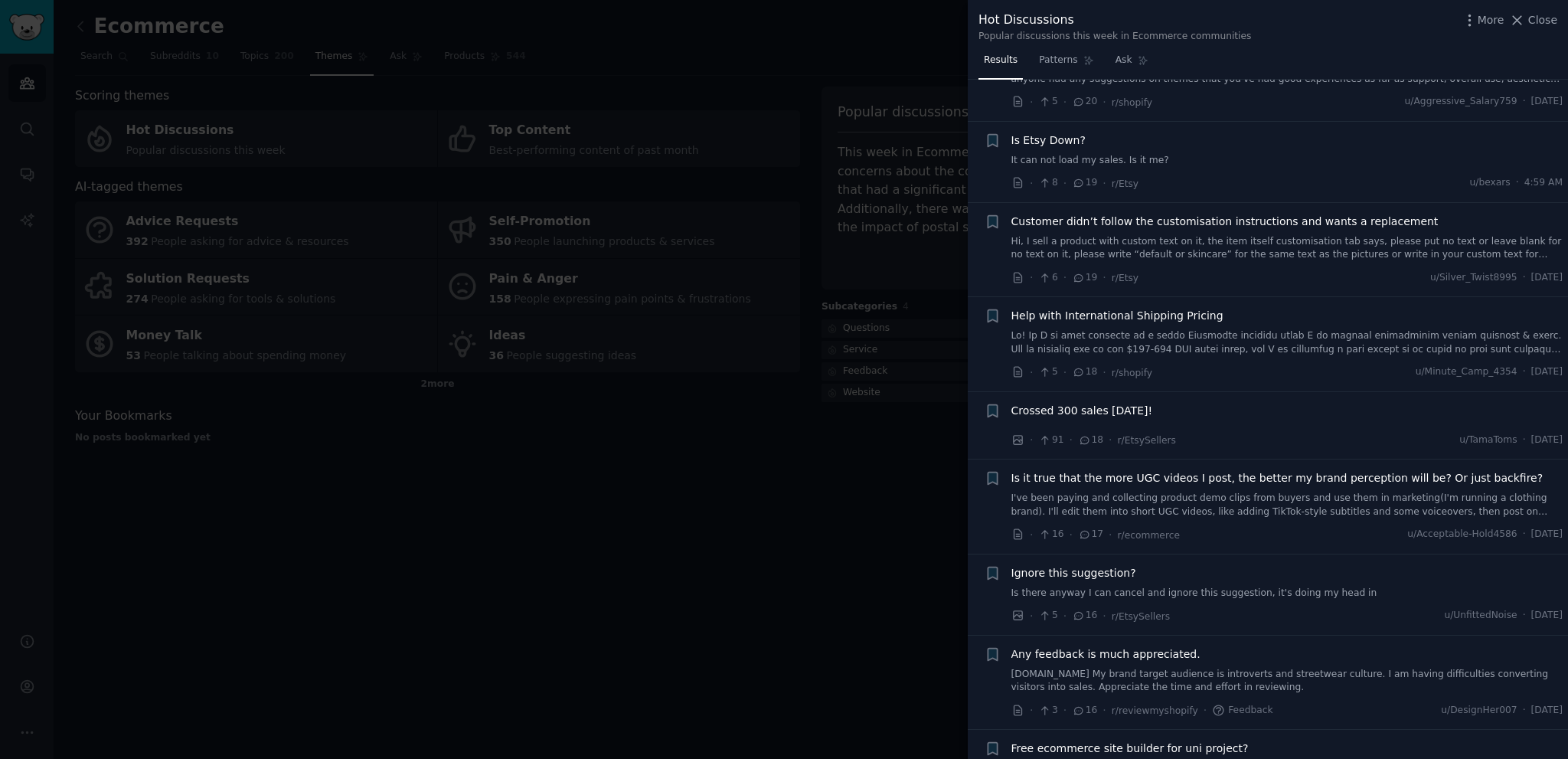
click at [794, 107] on div at bounding box center [784, 379] width 1568 height 759
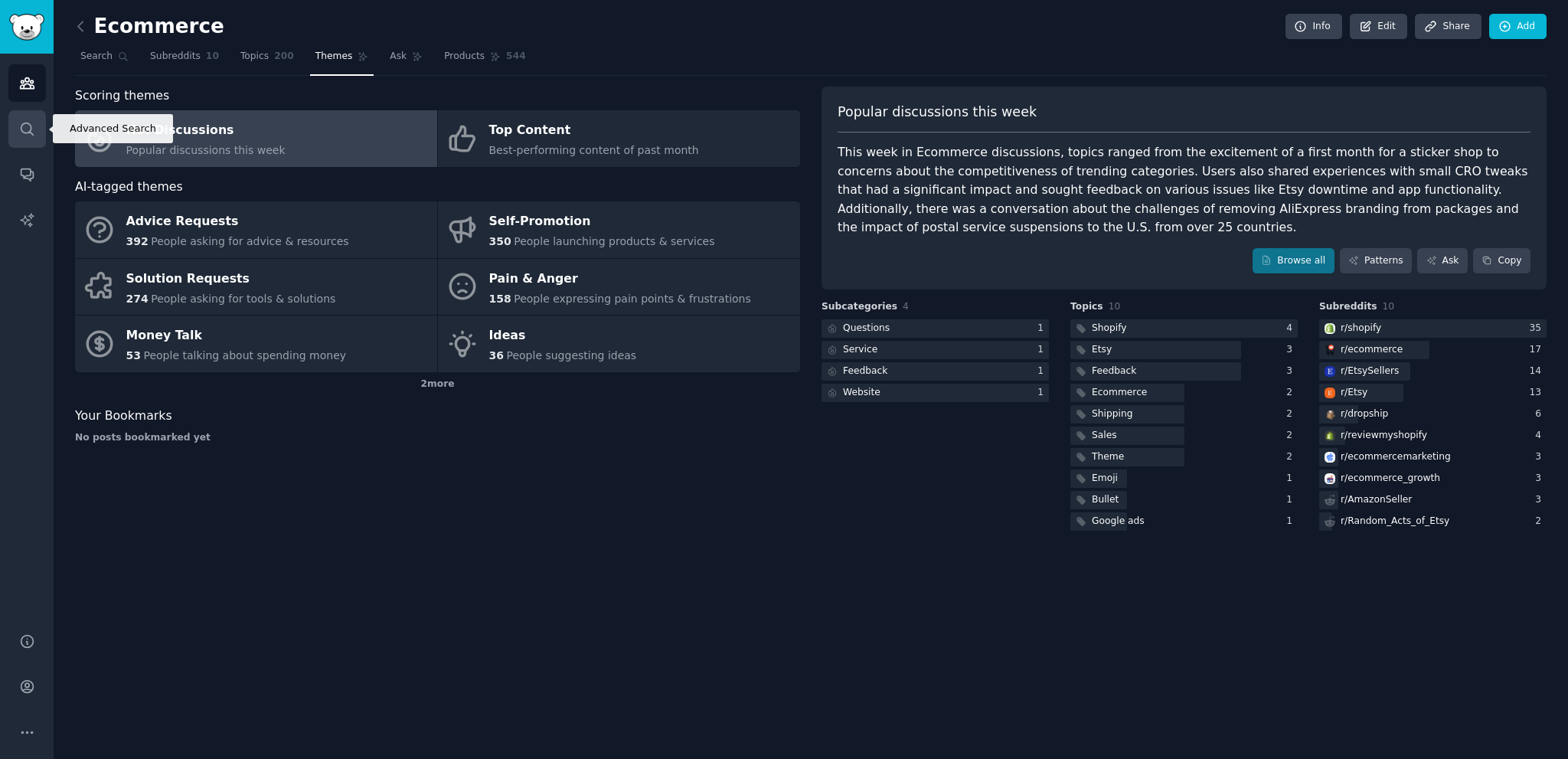
click at [19, 123] on icon "Sidebar" at bounding box center [27, 129] width 16 height 16
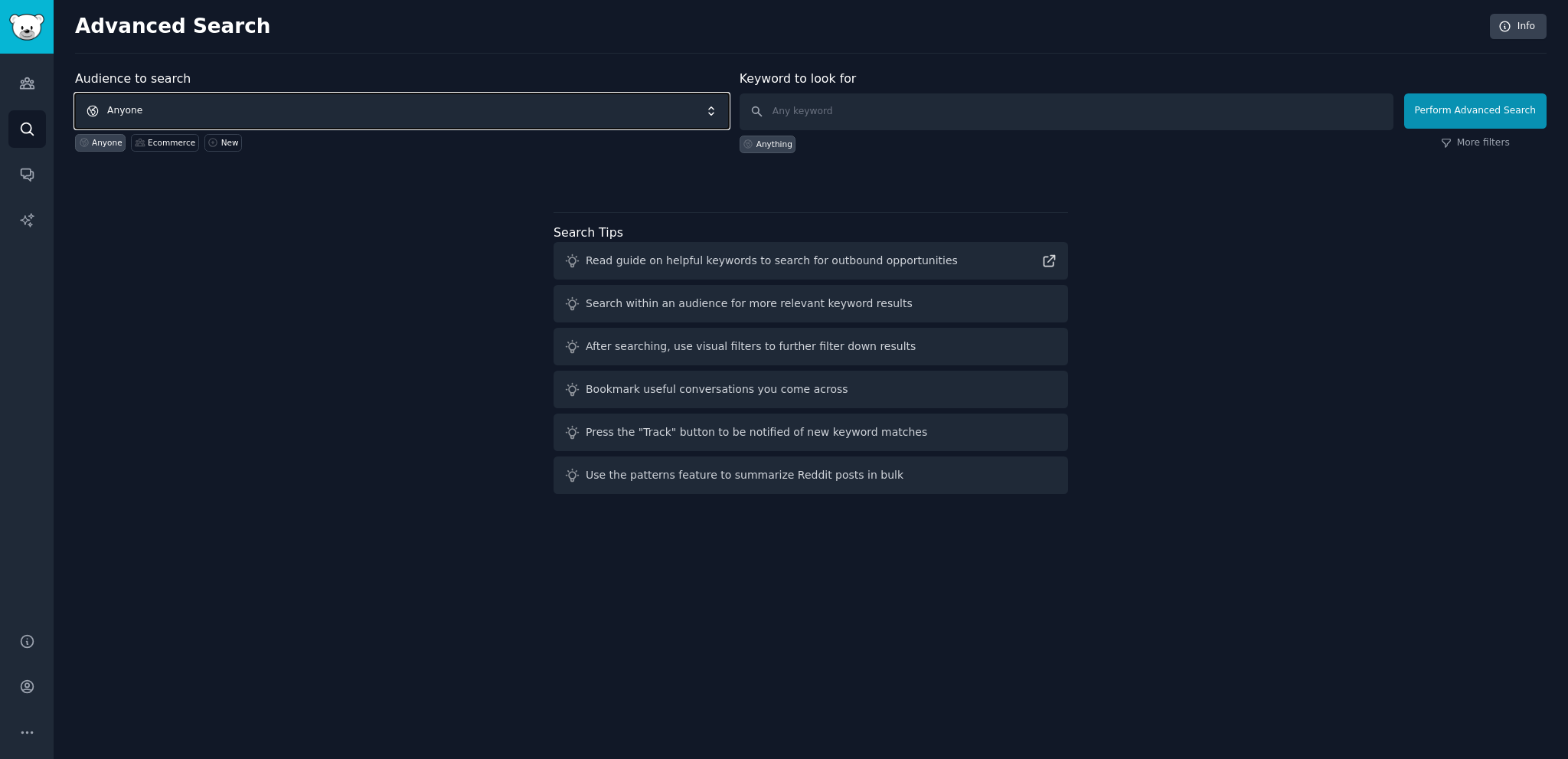
click at [231, 111] on span "Anyone" at bounding box center [402, 110] width 654 height 35
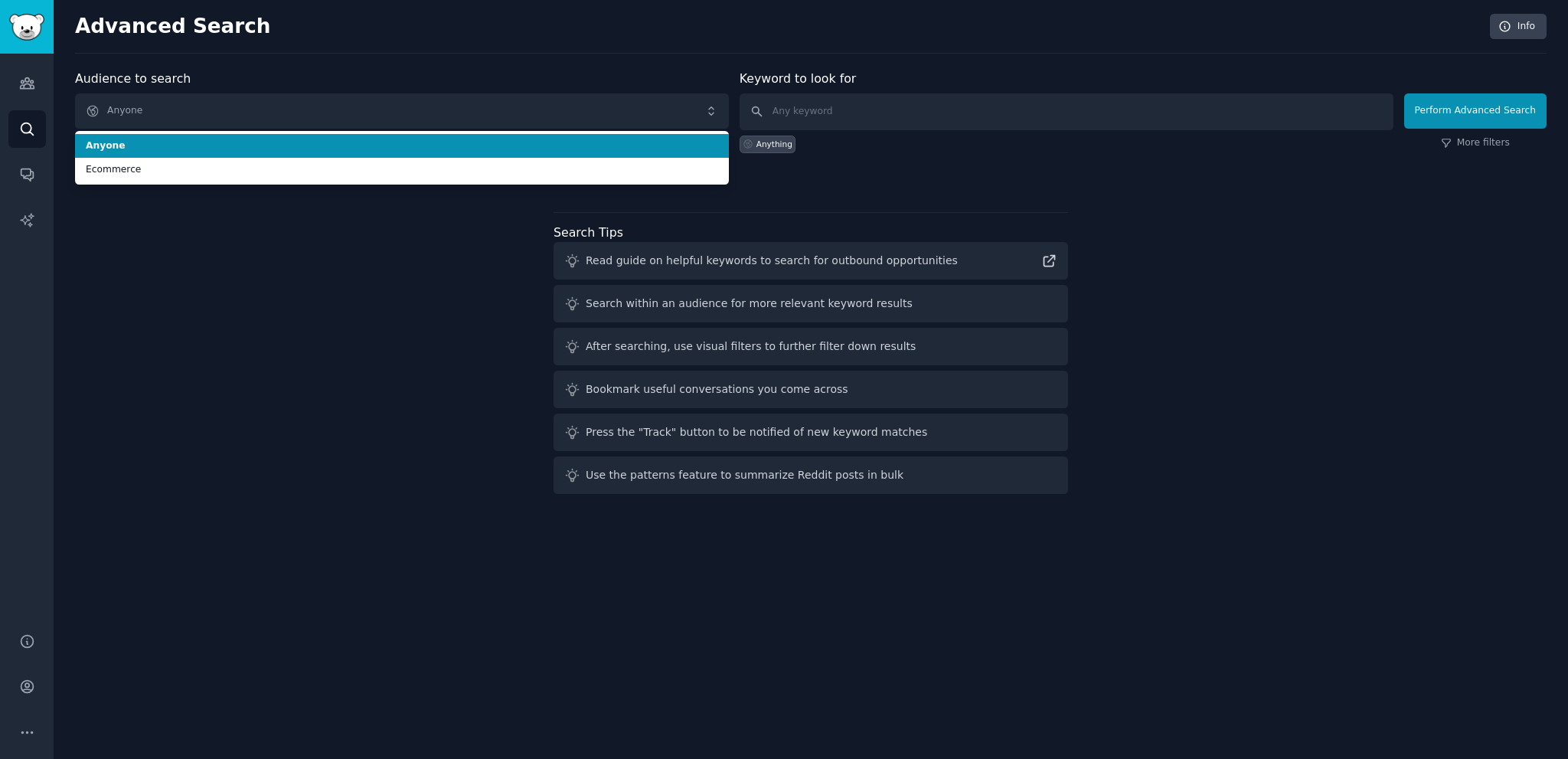
click at [154, 148] on span "Anyone" at bounding box center [402, 146] width 633 height 13
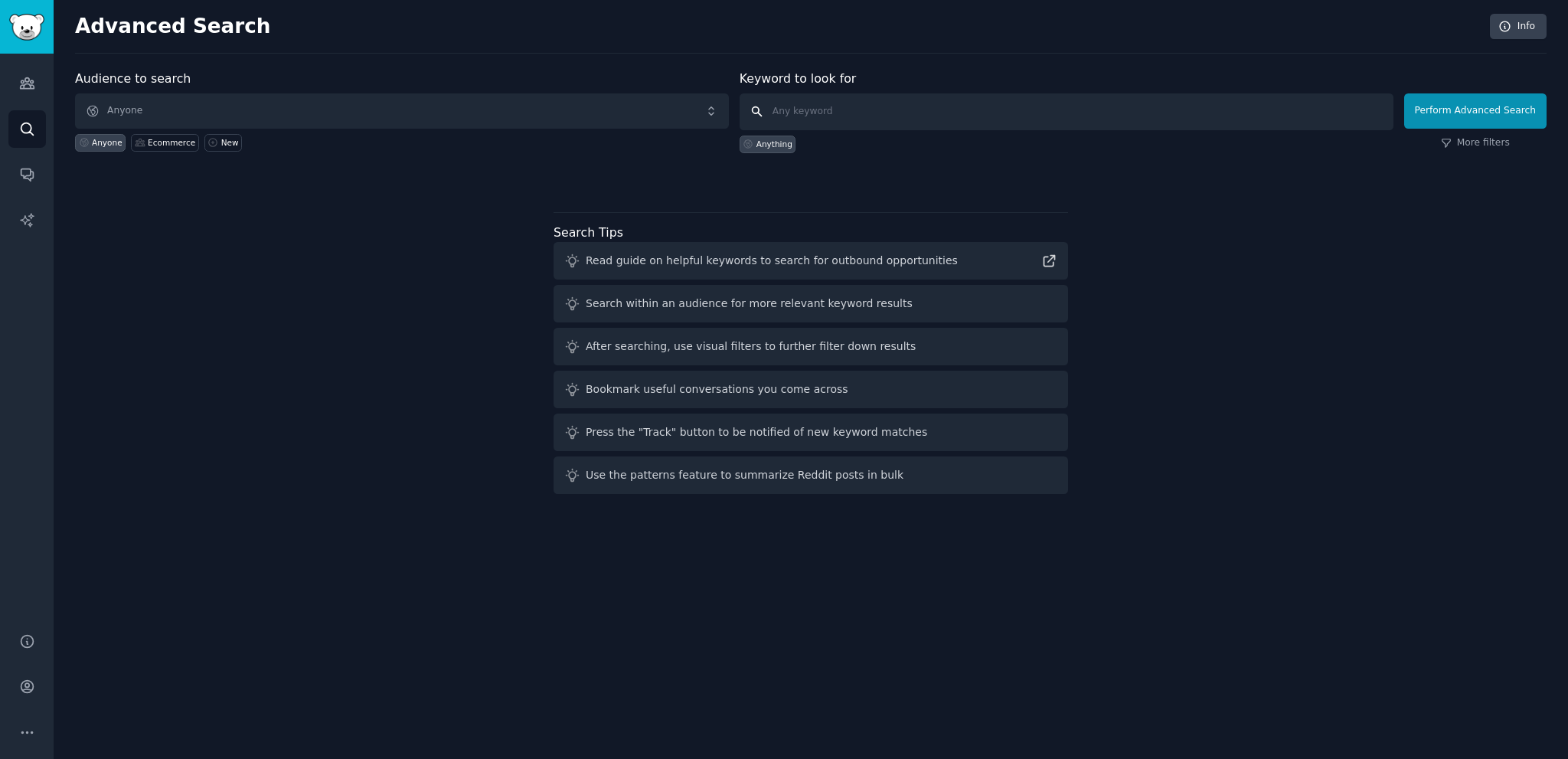
click at [892, 111] on input "text" at bounding box center [1067, 111] width 654 height 37
type input "tiktok"
click button "Perform Advanced Search" at bounding box center [1476, 110] width 143 height 35
